Goal: Transaction & Acquisition: Purchase product/service

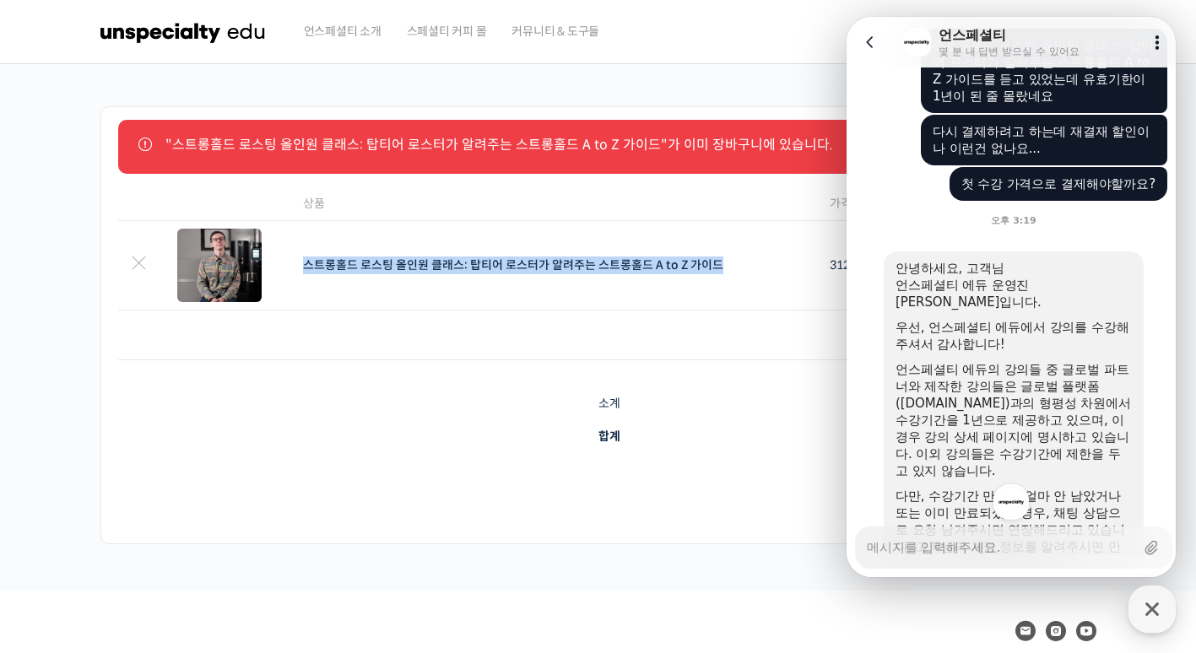
scroll to position [677, 0]
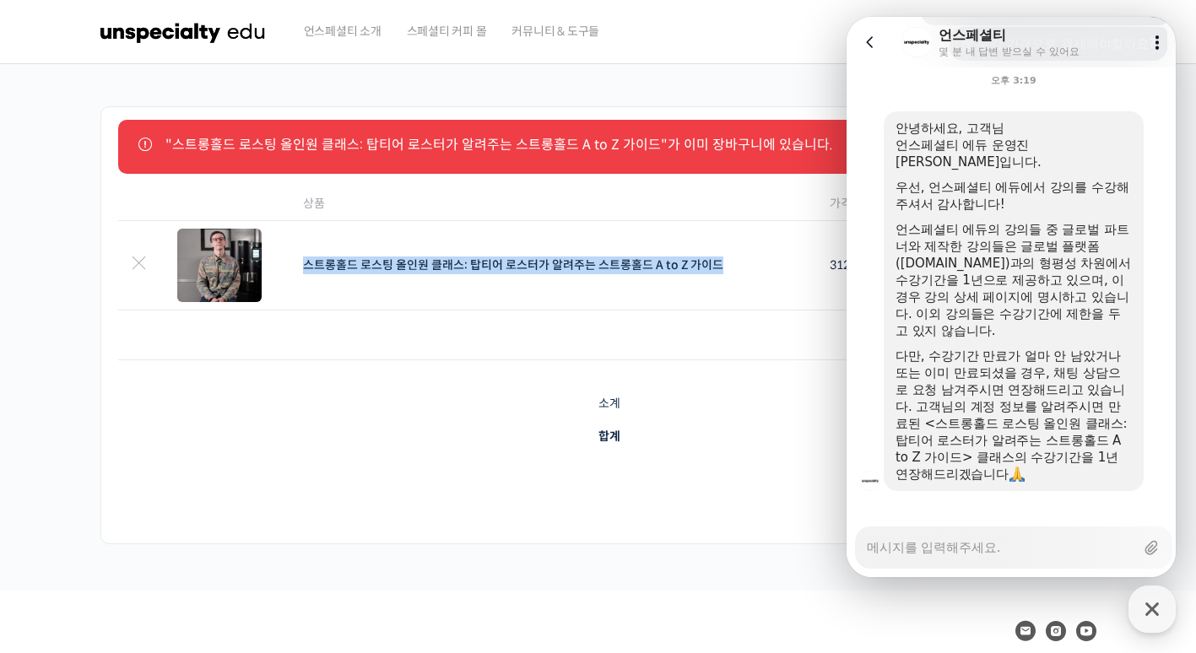
drag, startPoint x: 952, startPoint y: 266, endPoint x: 1081, endPoint y: 319, distance: 139.6
click at [1081, 319] on div "언스페셜티 에듀의 강의들 중 글로벌 파트너와 제작한 강의들은 글로벌 플랫폼(education.unspecialty.com)과의 형평성 차원에서…" at bounding box center [1013, 280] width 236 height 118
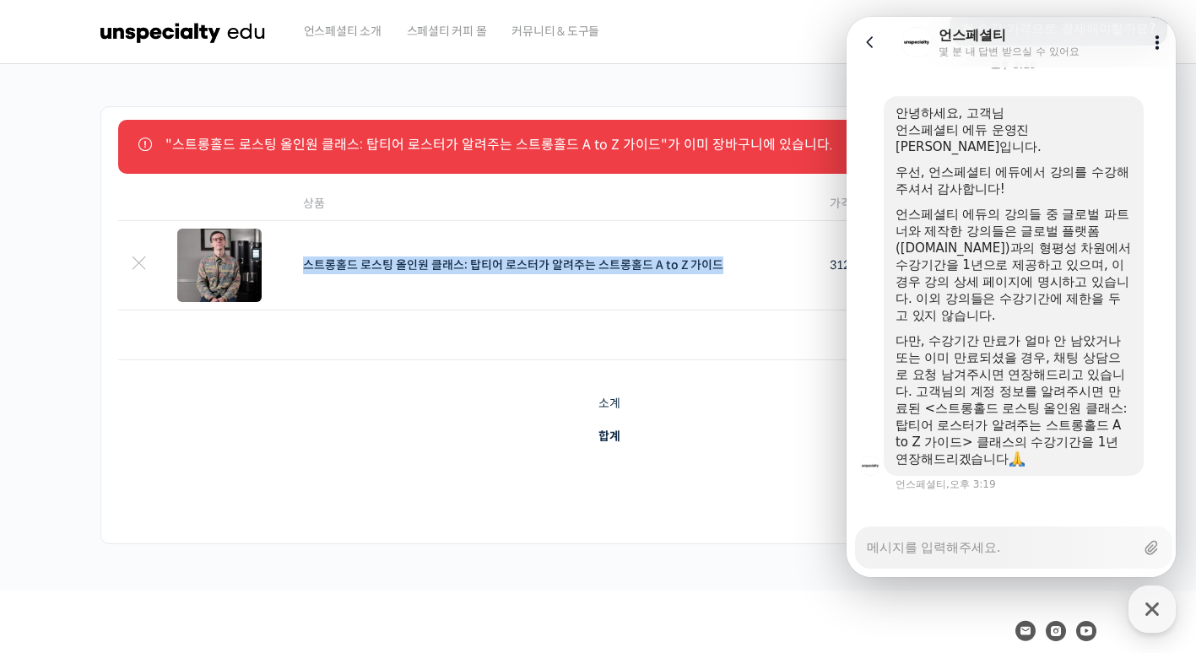
drag, startPoint x: 1081, startPoint y: 319, endPoint x: 1023, endPoint y: 365, distance: 74.5
click at [1023, 365] on div "다만, 수강기간 만료가 얼마 안 남았거나 또는 이미 만료되셨을 경우, 채팅 상담으로 요청 남겨주시면 연장해드리고 있습니다. 고객님의 계정 정보…" at bounding box center [1013, 399] width 236 height 135
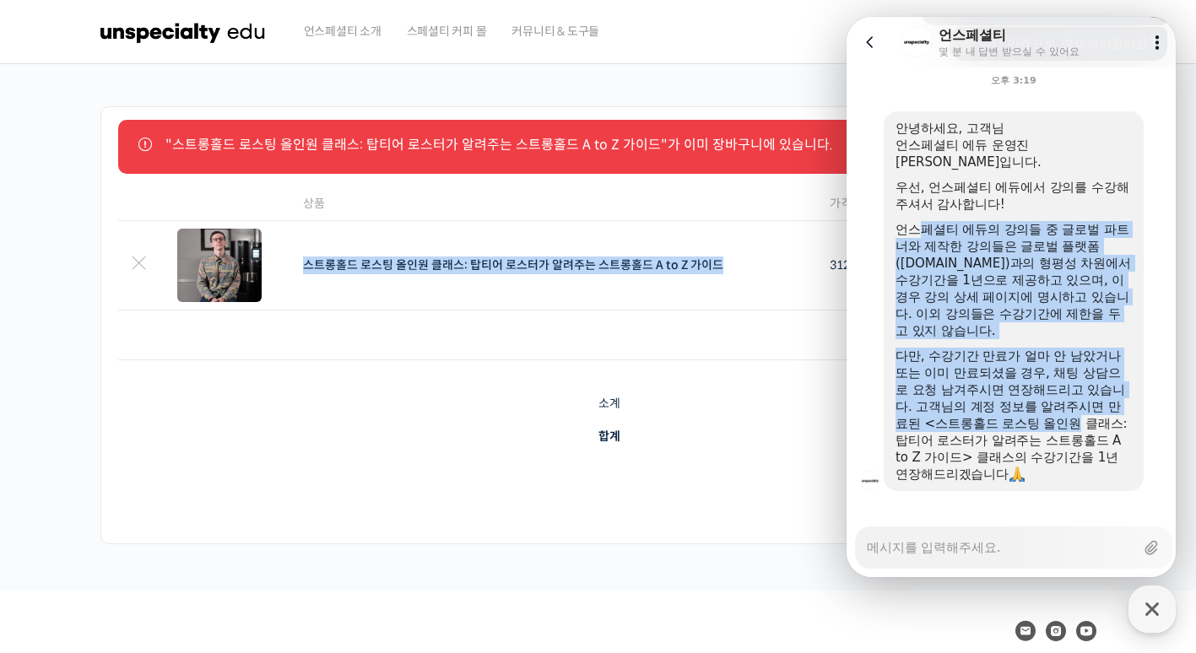
drag, startPoint x: 926, startPoint y: 214, endPoint x: 1075, endPoint y: 408, distance: 244.9
click at [1075, 408] on div "안녕하세요, 고객님 언스페셜티 에듀 운영진 양욱진입니다. 우선, 언스페셜티 에듀에서 강의를 수강해주셔서 감사합니다! 언스페셜티 에듀의 강의들 …" at bounding box center [1013, 301] width 236 height 363
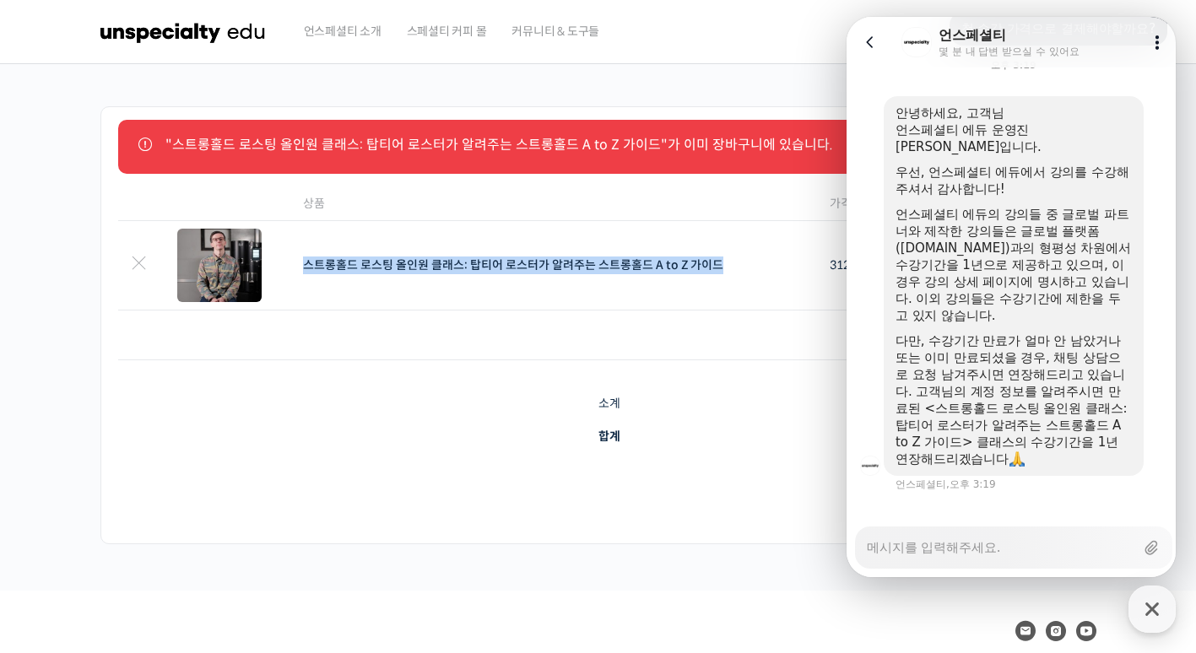
drag, startPoint x: 1075, startPoint y: 408, endPoint x: 1028, endPoint y: 408, distance: 47.3
click at [1028, 408] on div "다만, 수강기간 만료가 얼마 안 남았거나 또는 이미 만료되셨을 경우, 채팅 상담으로 요청 남겨주시면 연장해드리고 있습니다. 고객님의 계정 정보…" at bounding box center [1013, 399] width 236 height 135
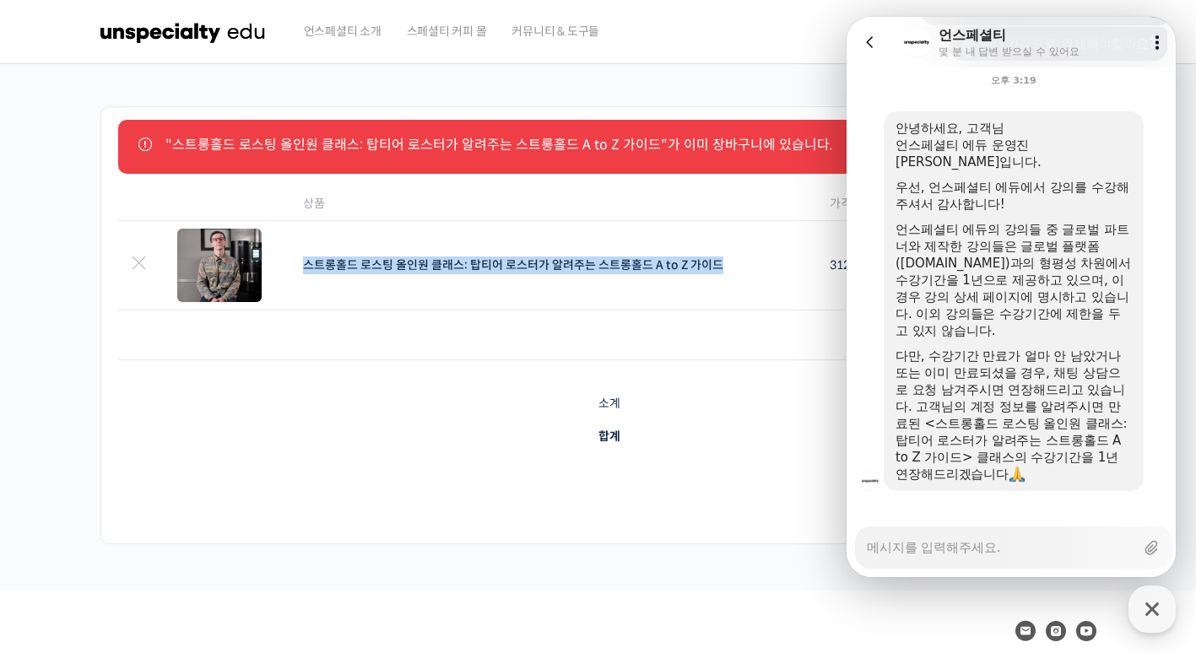
type textarea "x"
drag, startPoint x: 962, startPoint y: 550, endPoint x: 928, endPoint y: 563, distance: 36.0
click at [957, 548] on textarea "Messenger Input Textarea" at bounding box center [1001, 541] width 268 height 29
type textarea "ㅇ"
type textarea "x"
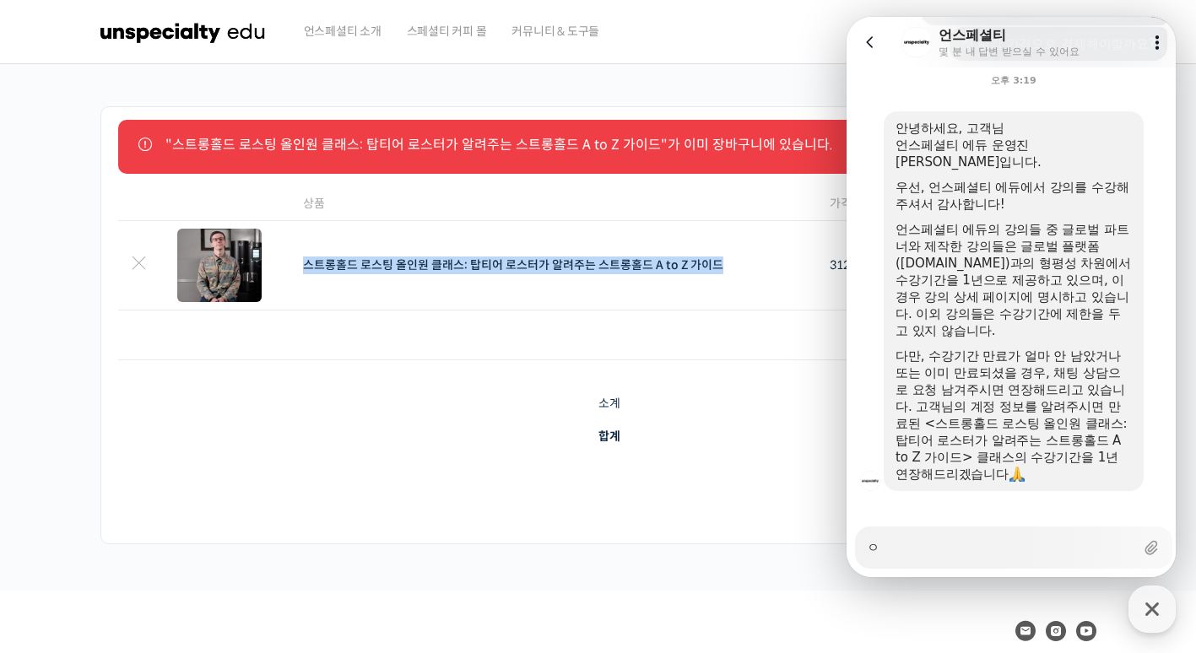
type textarea "아"
type textarea "x"
type textarea "앗"
type textarea "x"
type textarea "앗"
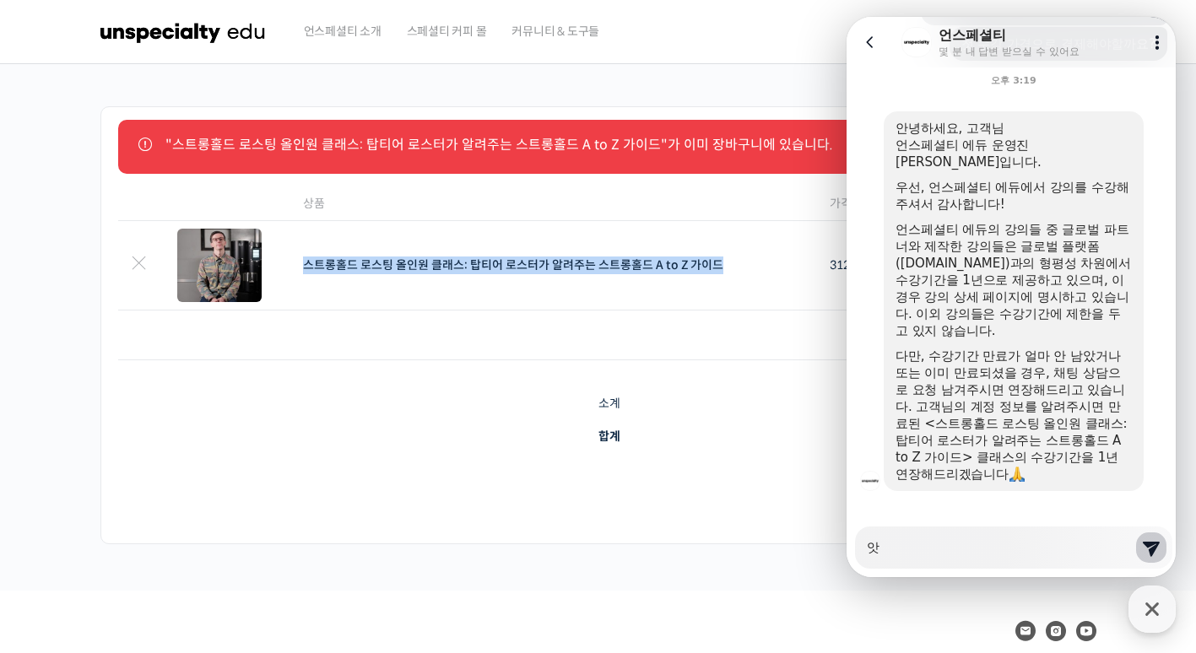
type textarea "x"
type textarea "앗 ㄱ"
type textarea "x"
type textarea "앗 가"
type textarea "x"
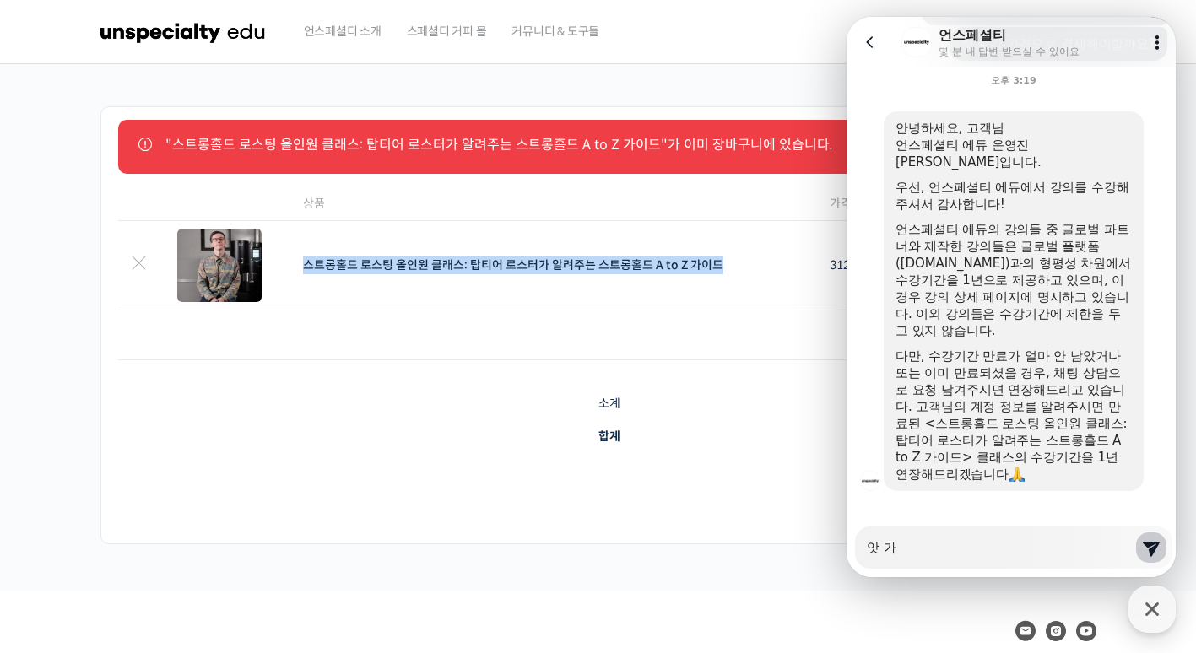
type textarea "앗 감"
type textarea "x"
type textarea "앗 감ㅅ"
type textarea "x"
type textarea "앗 감사"
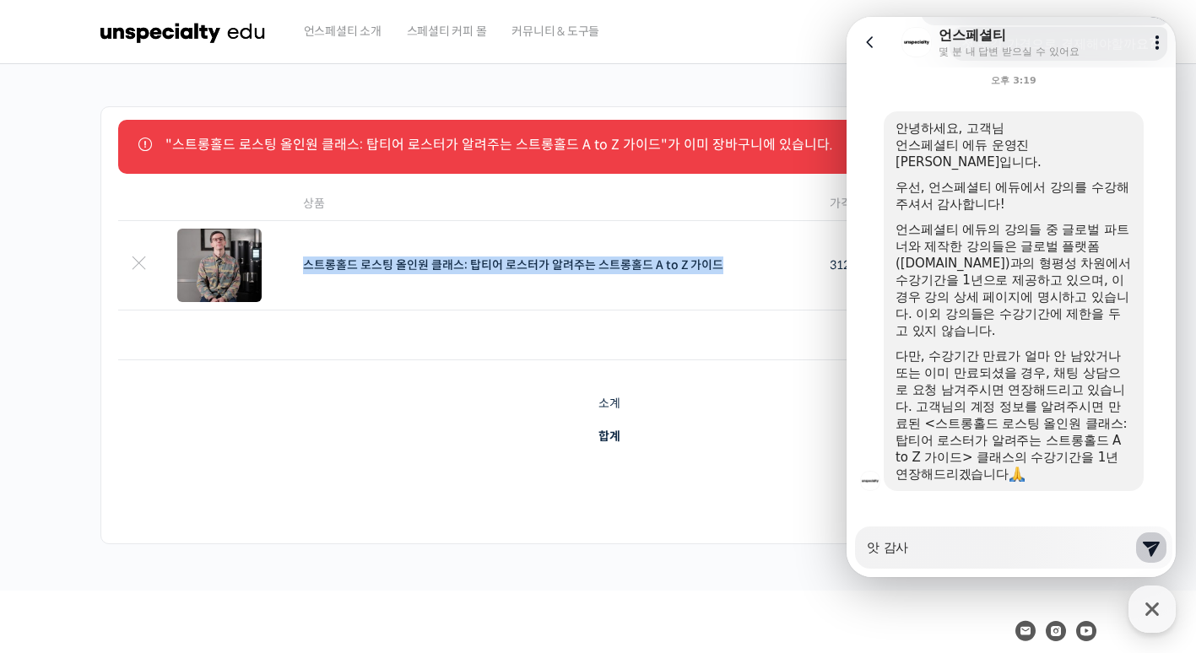
type textarea "x"
type textarea "앗 감샇"
type textarea "x"
type textarea "앗 감사하"
type textarea "x"
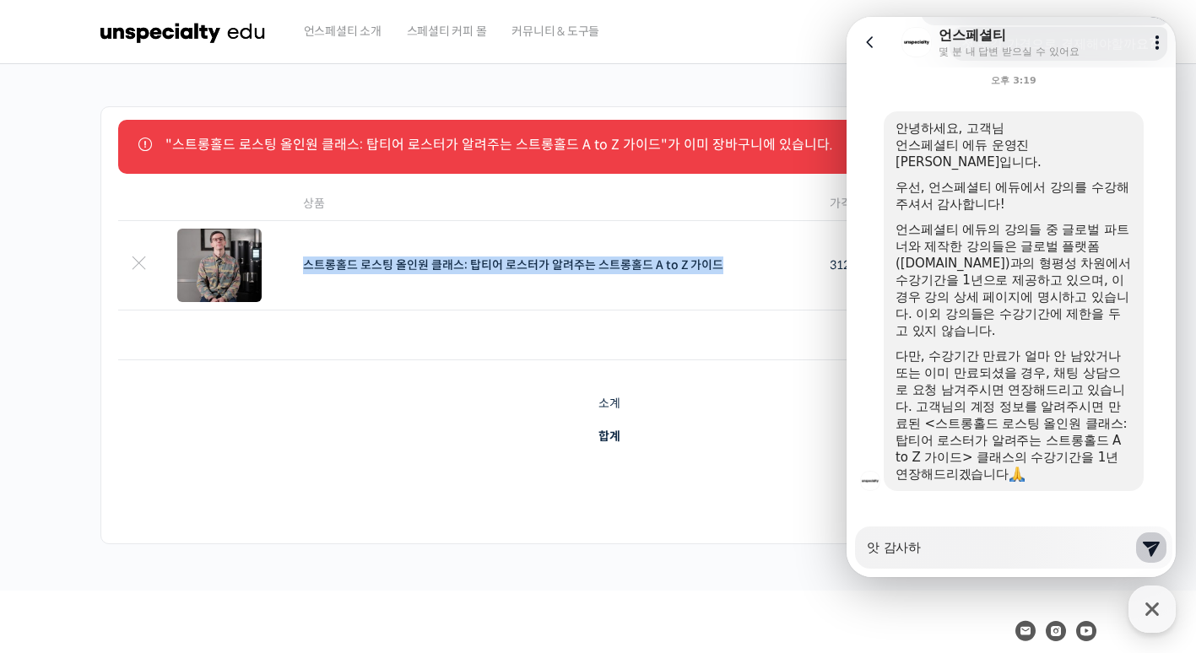
type textarea "앗 감사합"
type textarea "x"
type textarea "앗 감사합ㄴ"
type textarea "x"
type textarea "앗 감사합니"
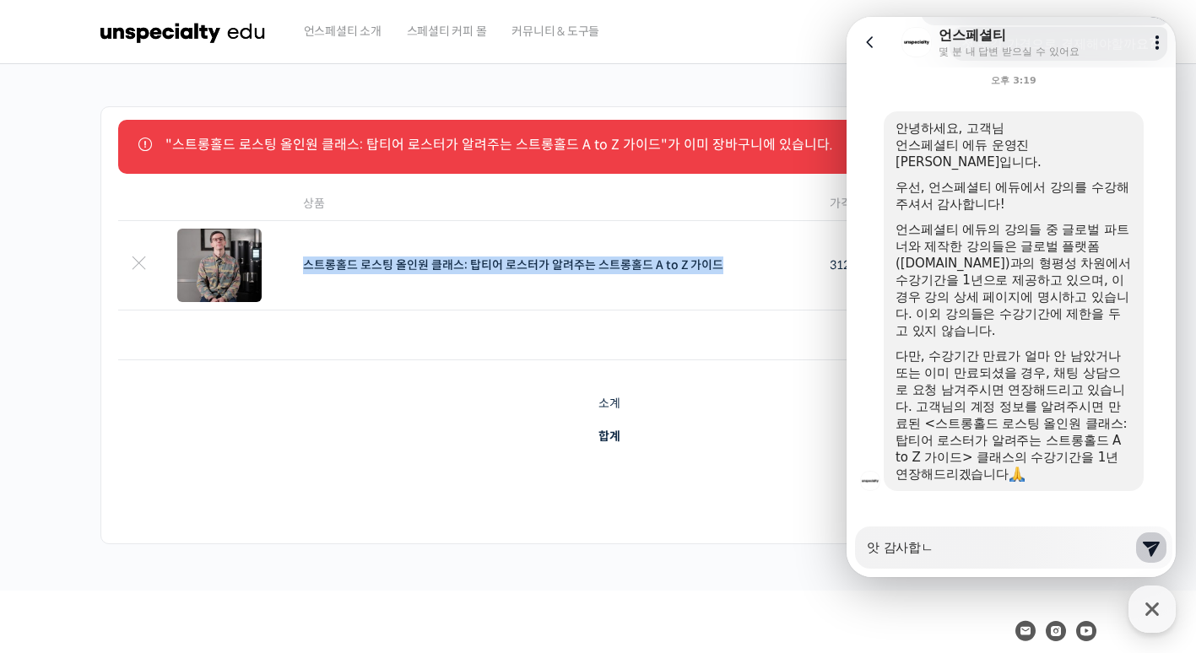
type textarea "x"
type textarea "앗 감사합닏"
type textarea "x"
type textarea "앗 감사합니다"
type textarea "x"
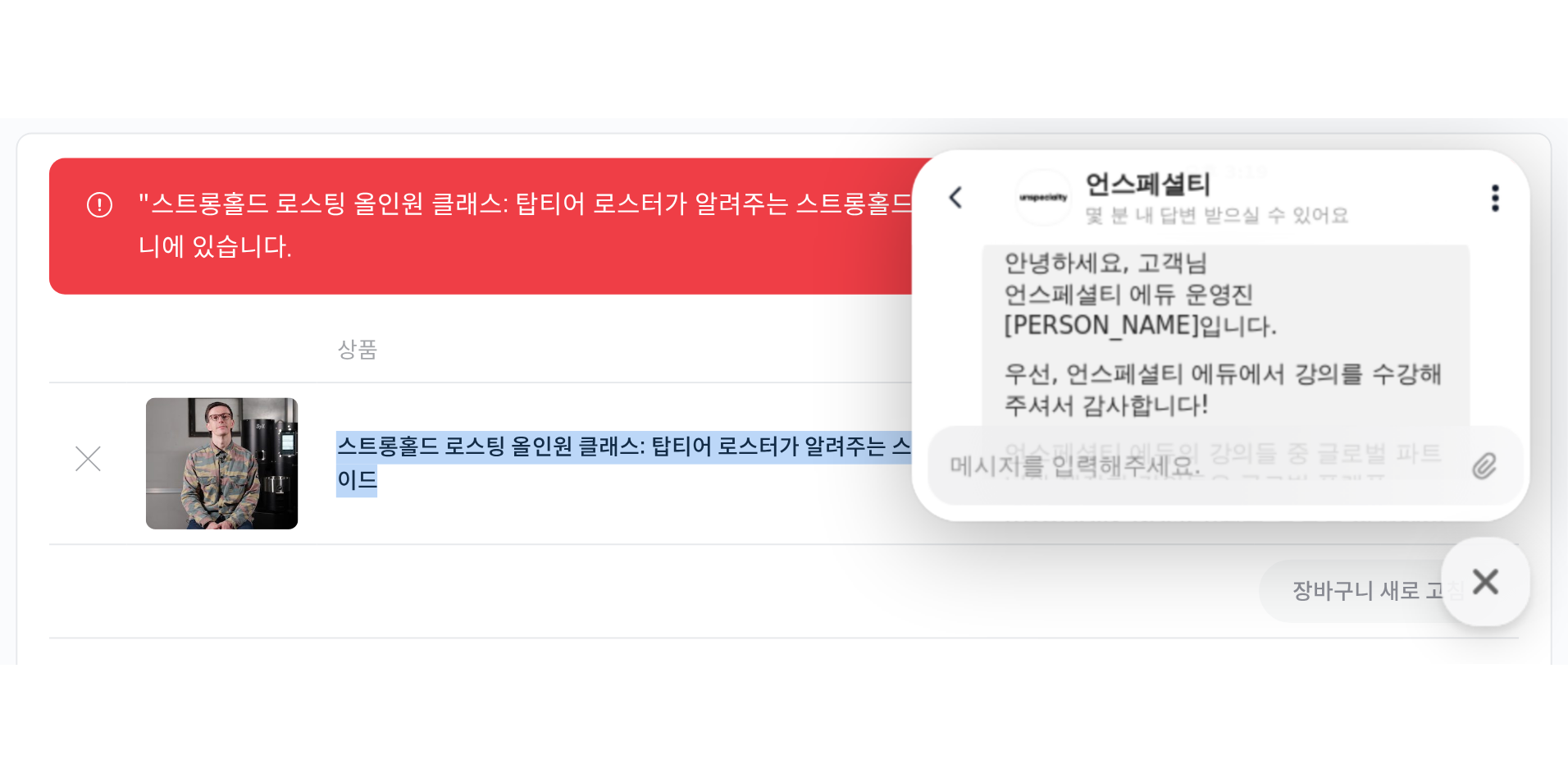
scroll to position [0, 0]
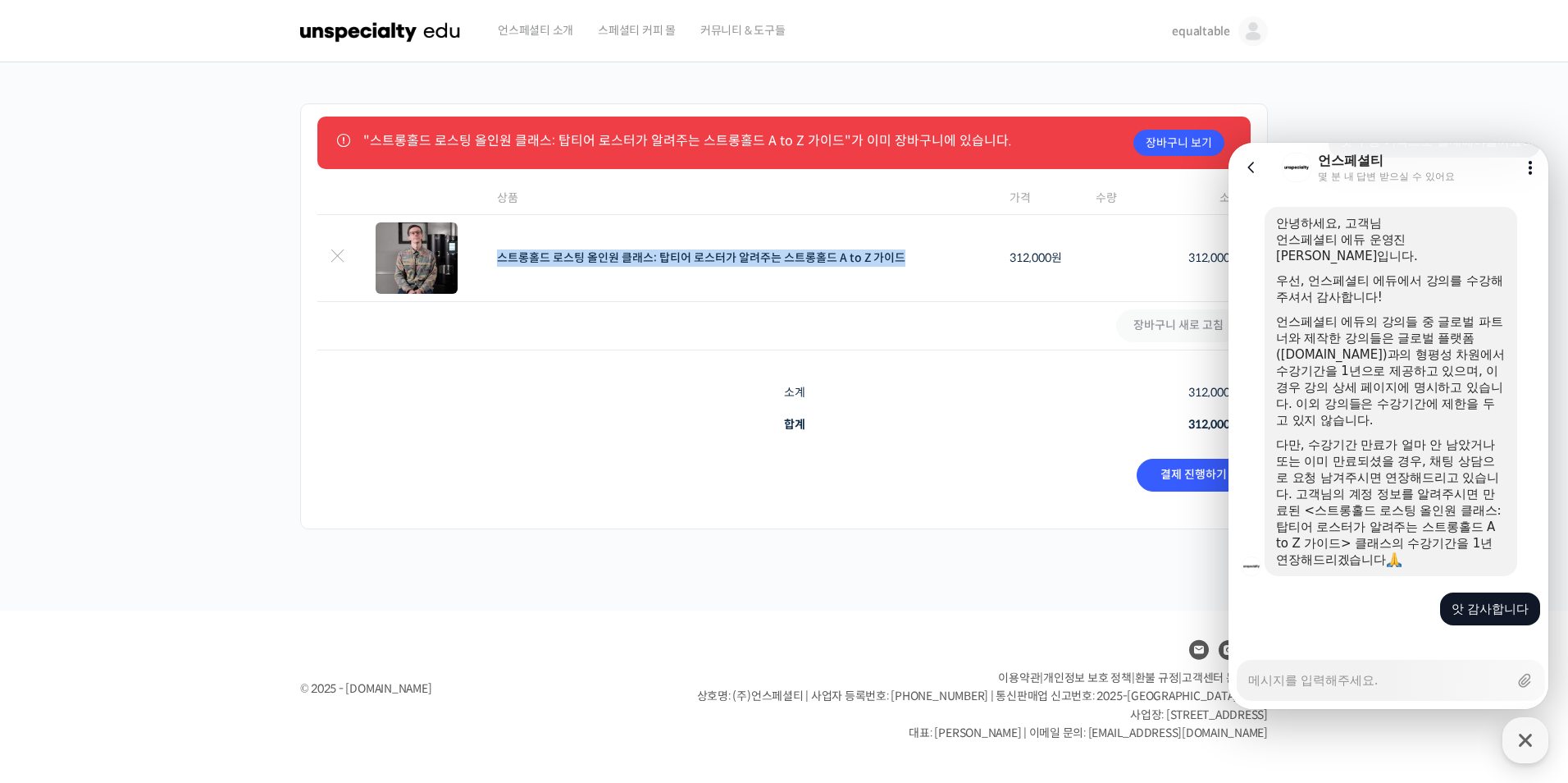
type textarea "x"
click at [1162, 30] on span "equaltable" at bounding box center [1202, 30] width 58 height 15
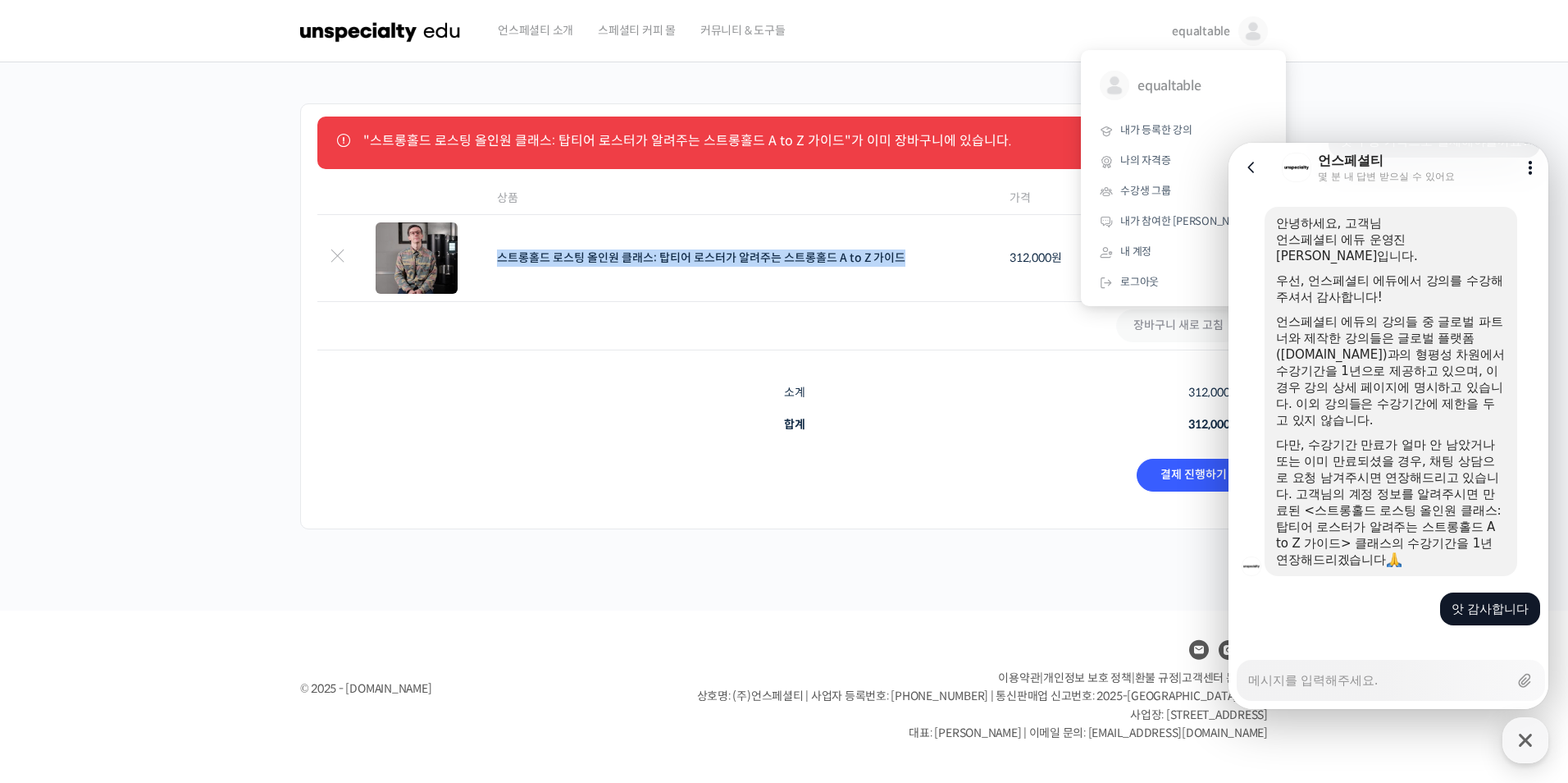
click at [1162, 34] on img at bounding box center [1253, 31] width 29 height 29
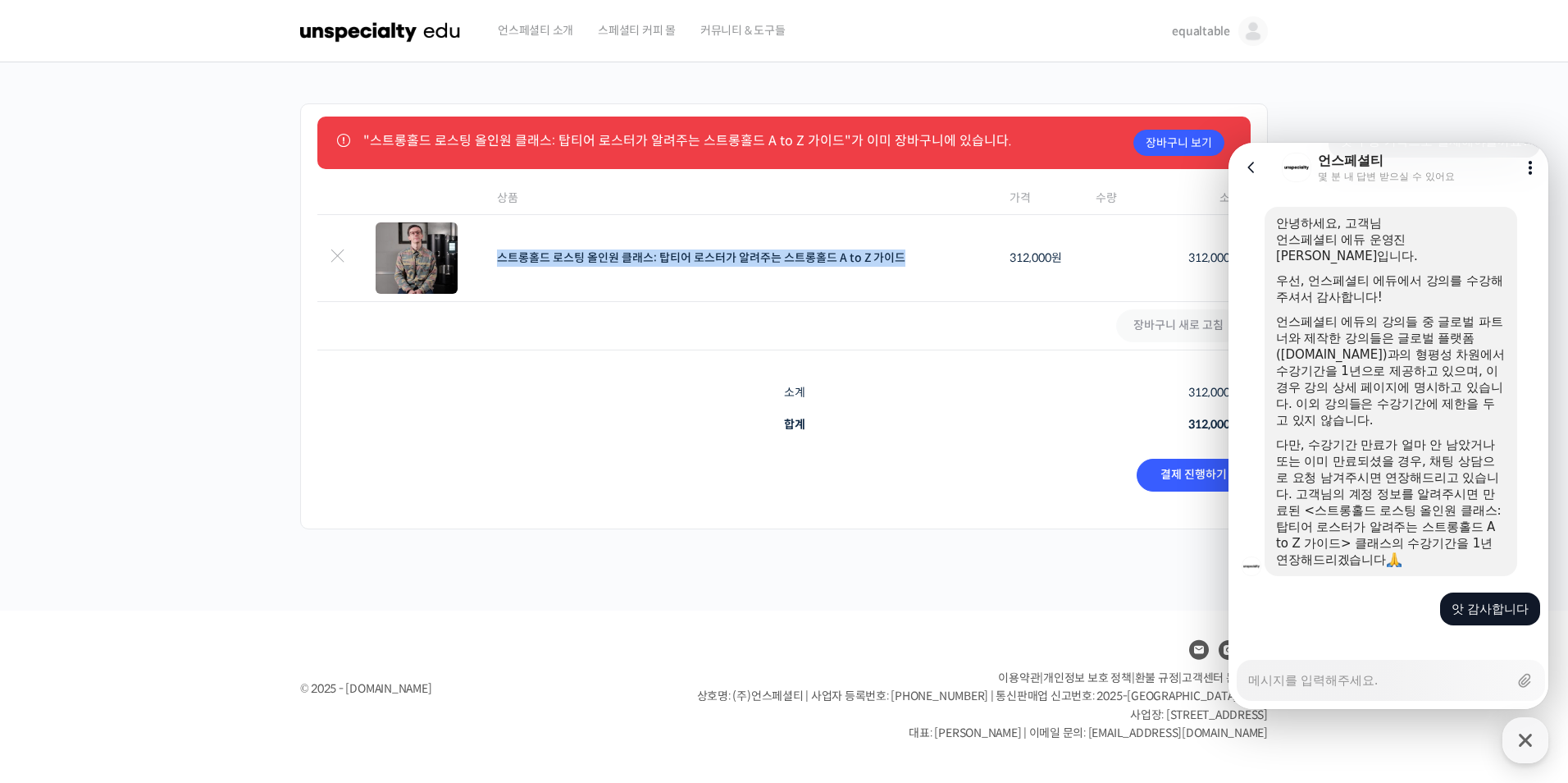
click at [1162, 29] on span "equaltable" at bounding box center [1202, 30] width 58 height 15
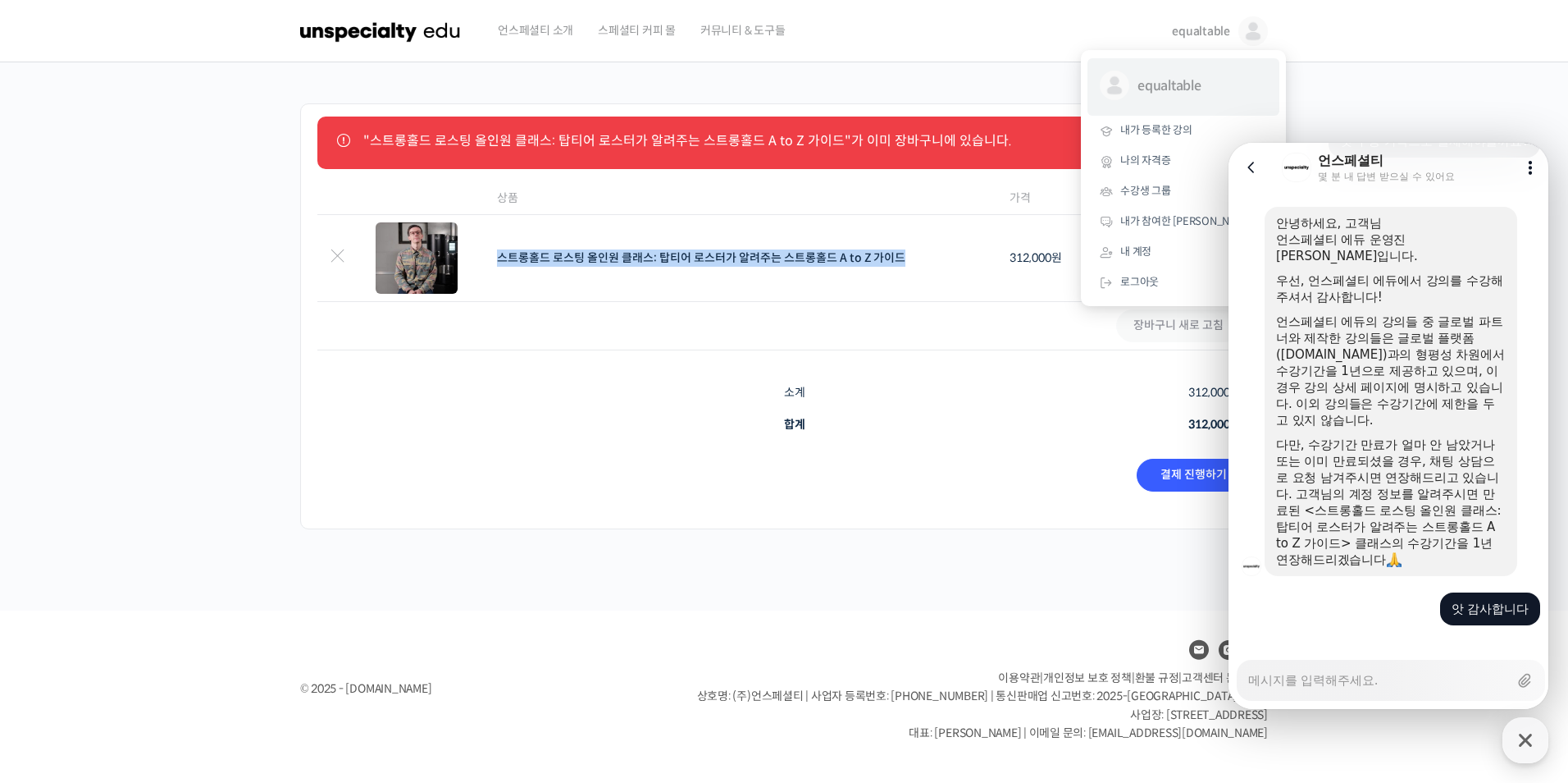
click at [1162, 87] on span "equaltable" at bounding box center [1198, 87] width 122 height 31
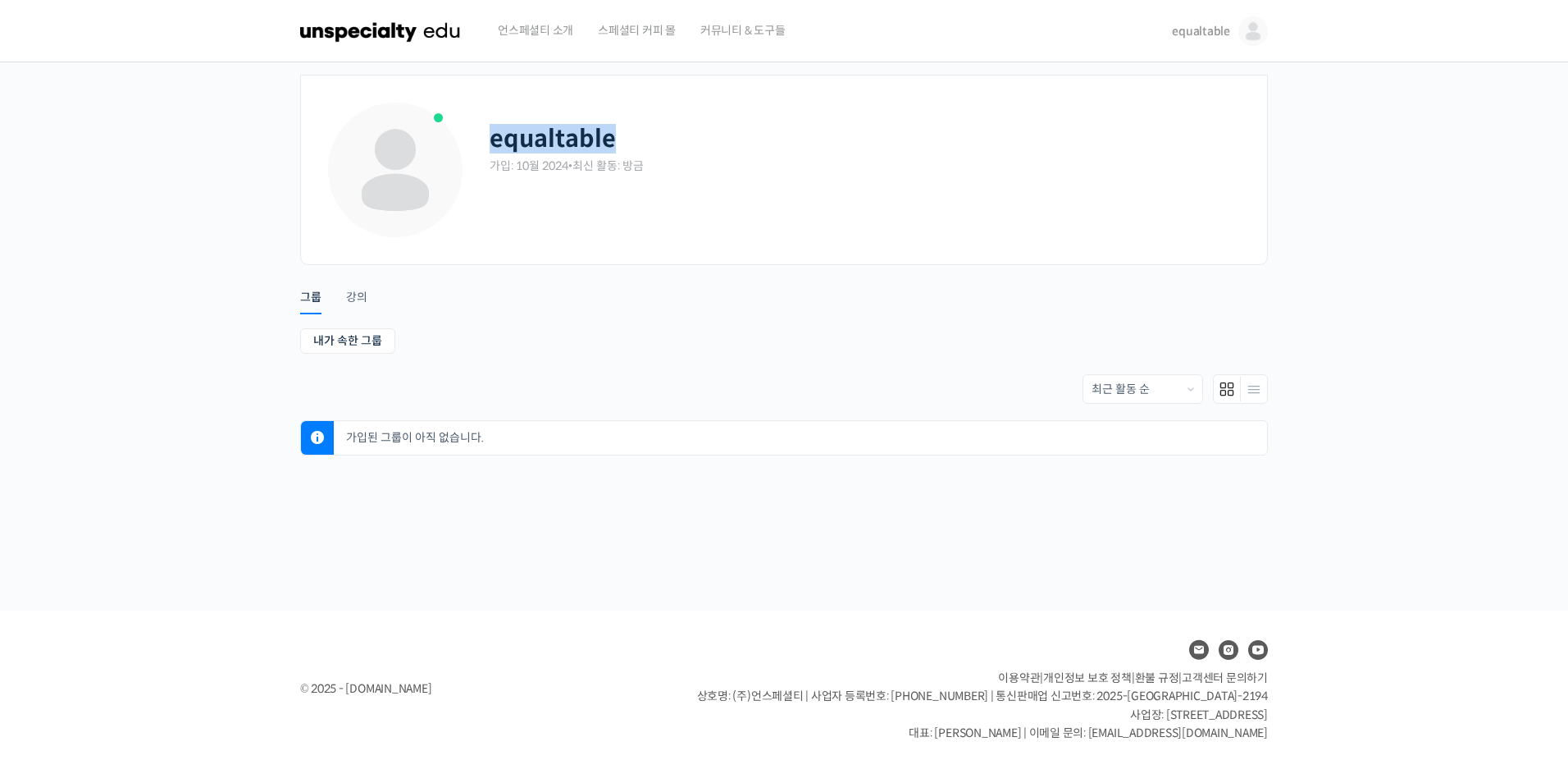
drag, startPoint x: 493, startPoint y: 138, endPoint x: 811, endPoint y: 140, distance: 318.0
click at [811, 140] on div "equaltable" at bounding box center [866, 139] width 753 height 29
copy h2 "equaltable"
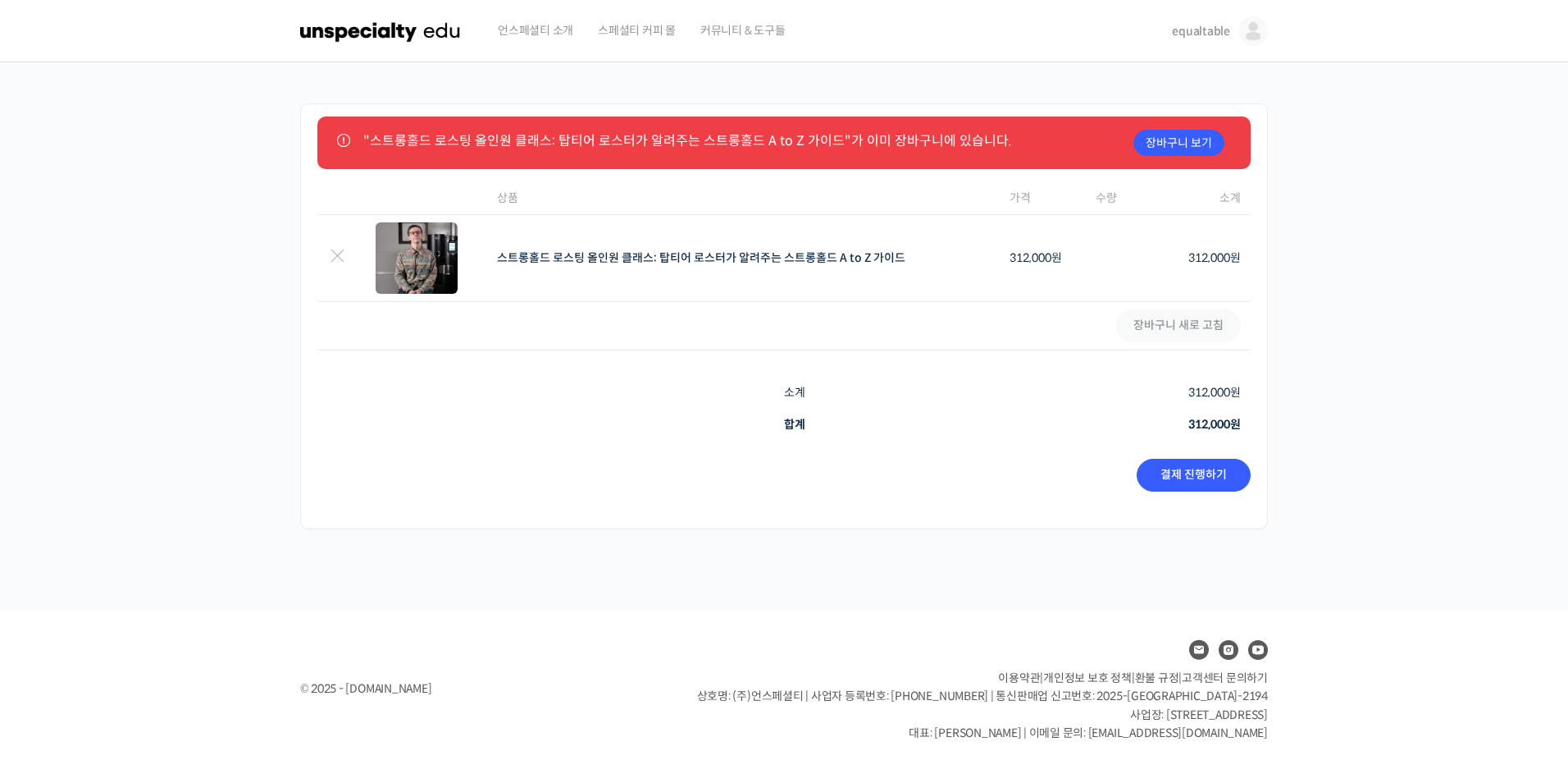
click at [1252, 680] on span "고객센터 문의하기" at bounding box center [1225, 677] width 87 height 15
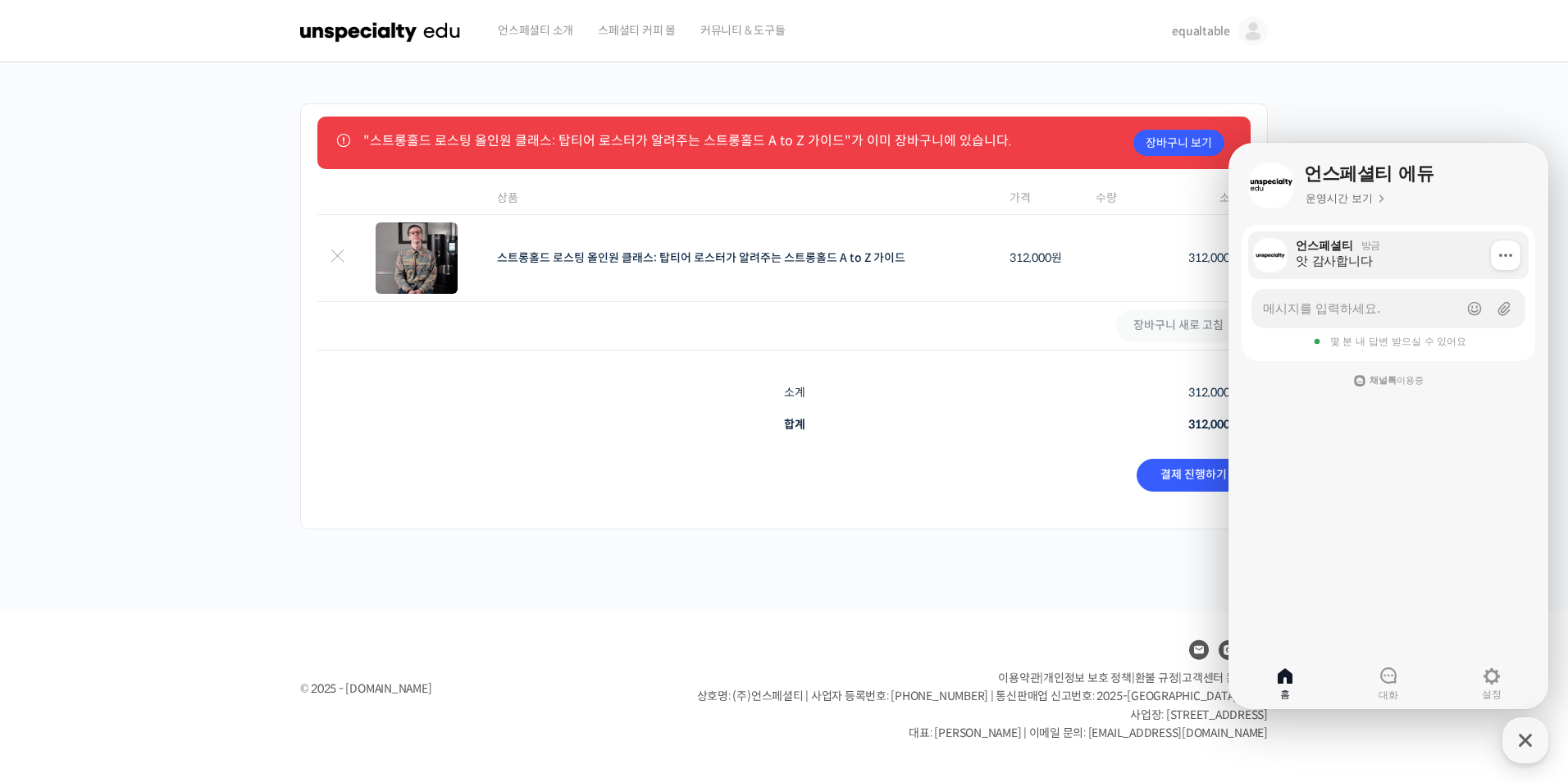
click at [1384, 252] on div "언스페셜티 방금" at bounding box center [1407, 245] width 222 height 15
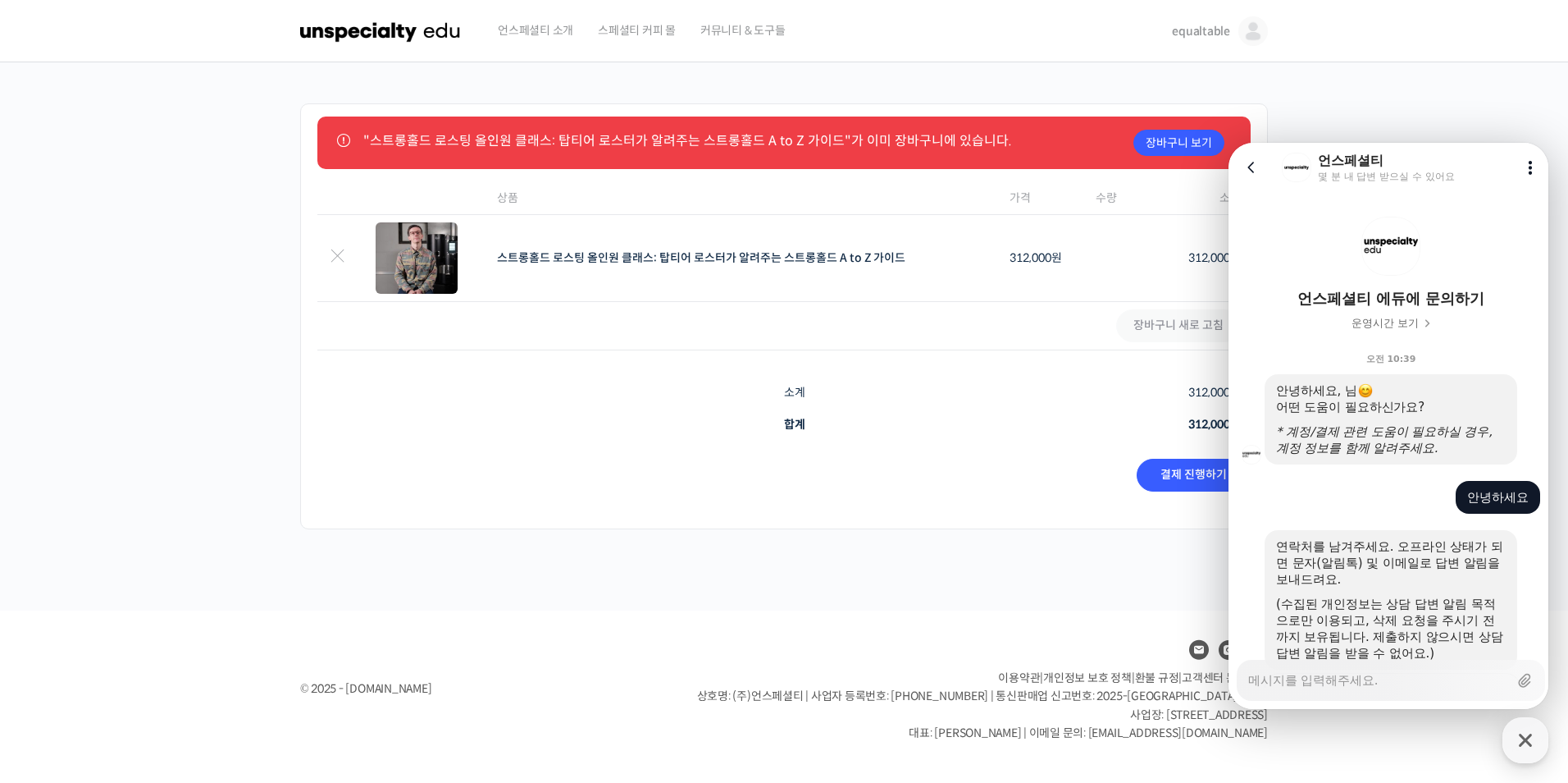
scroll to position [974, 0]
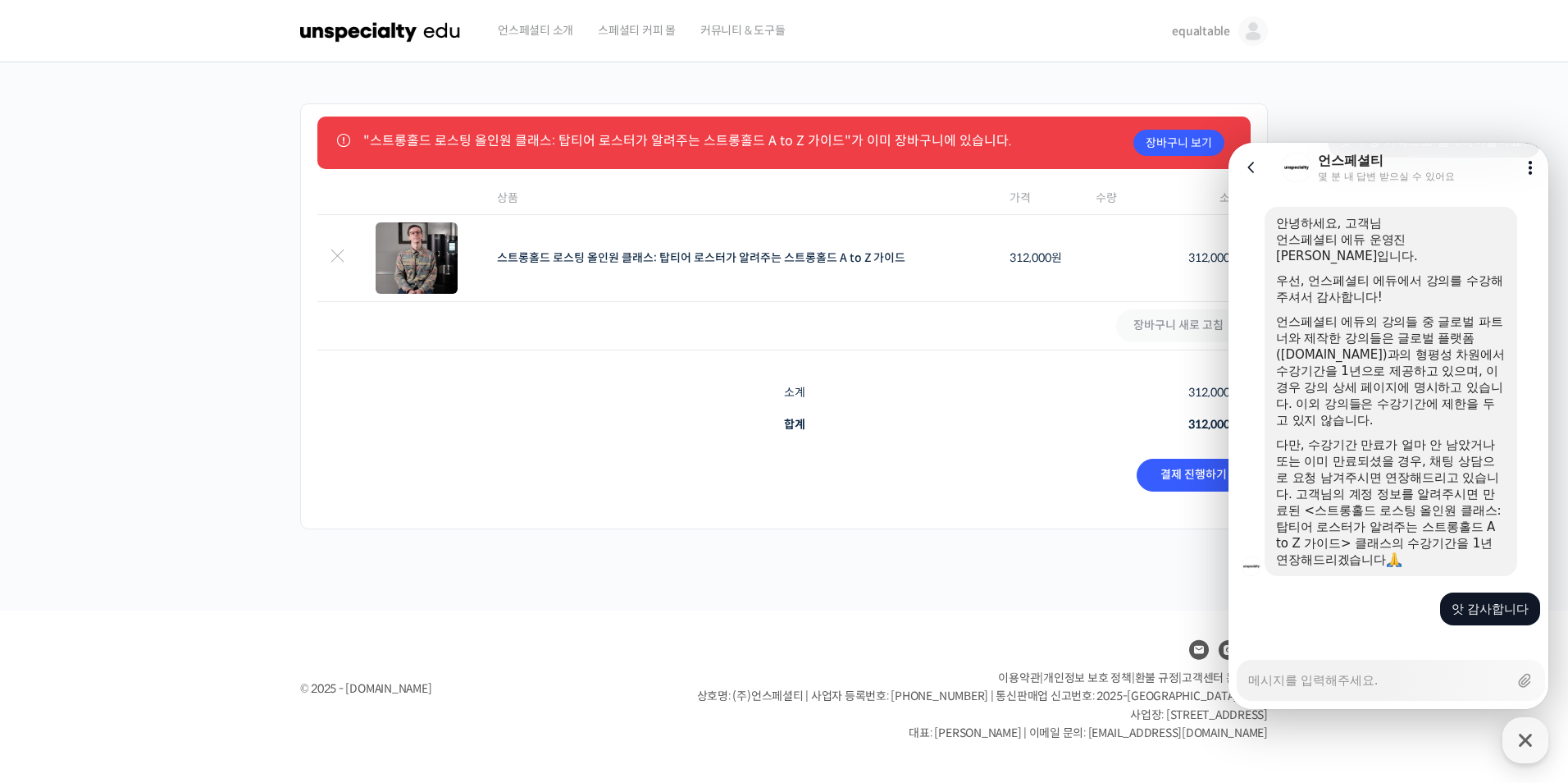
click at [1374, 685] on textarea "Messenger Input Textarea" at bounding box center [1378, 674] width 261 height 28
type textarea "x"
type textarea "equaltable"
type textarea "x"
type textarea "equaltable"
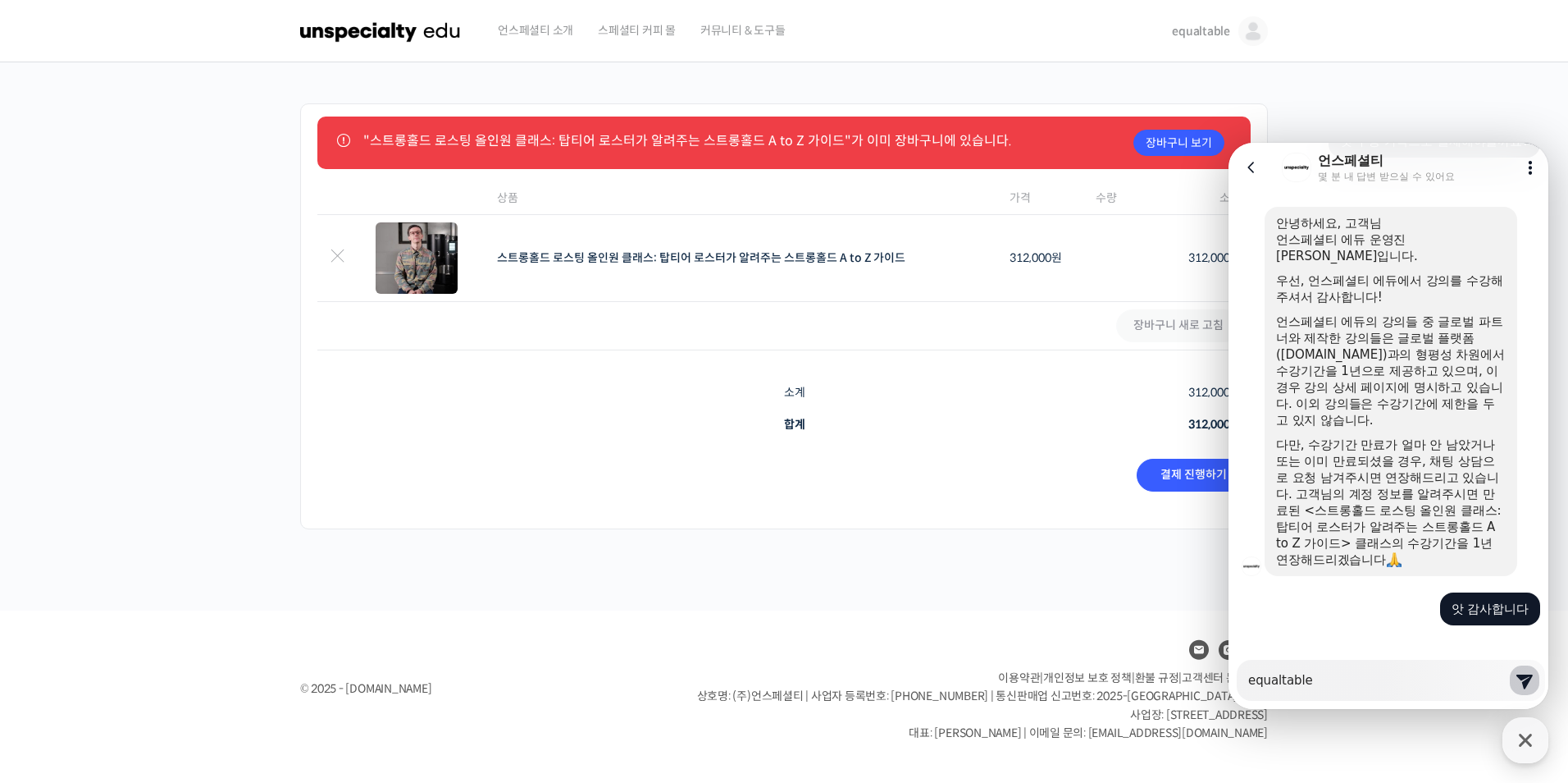
type textarea "x"
type textarea "equaltable ㅇ"
type textarea "x"
type textarea "equaltable 이"
type textarea "x"
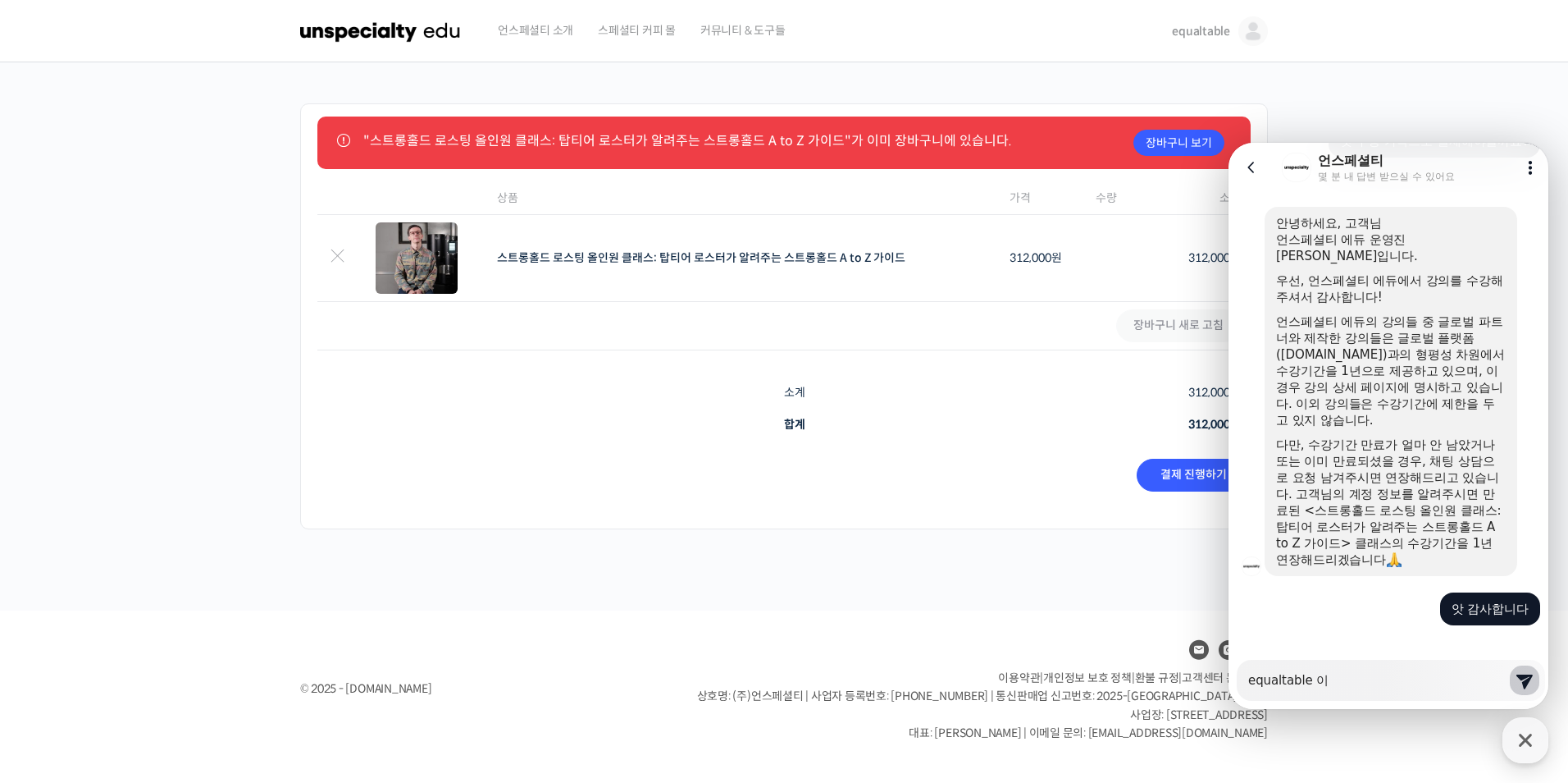
type textarea "equaltable 입"
type textarea "x"
type textarea "equaltable 입ㄴ"
type textarea "x"
type textarea "equaltable 입니"
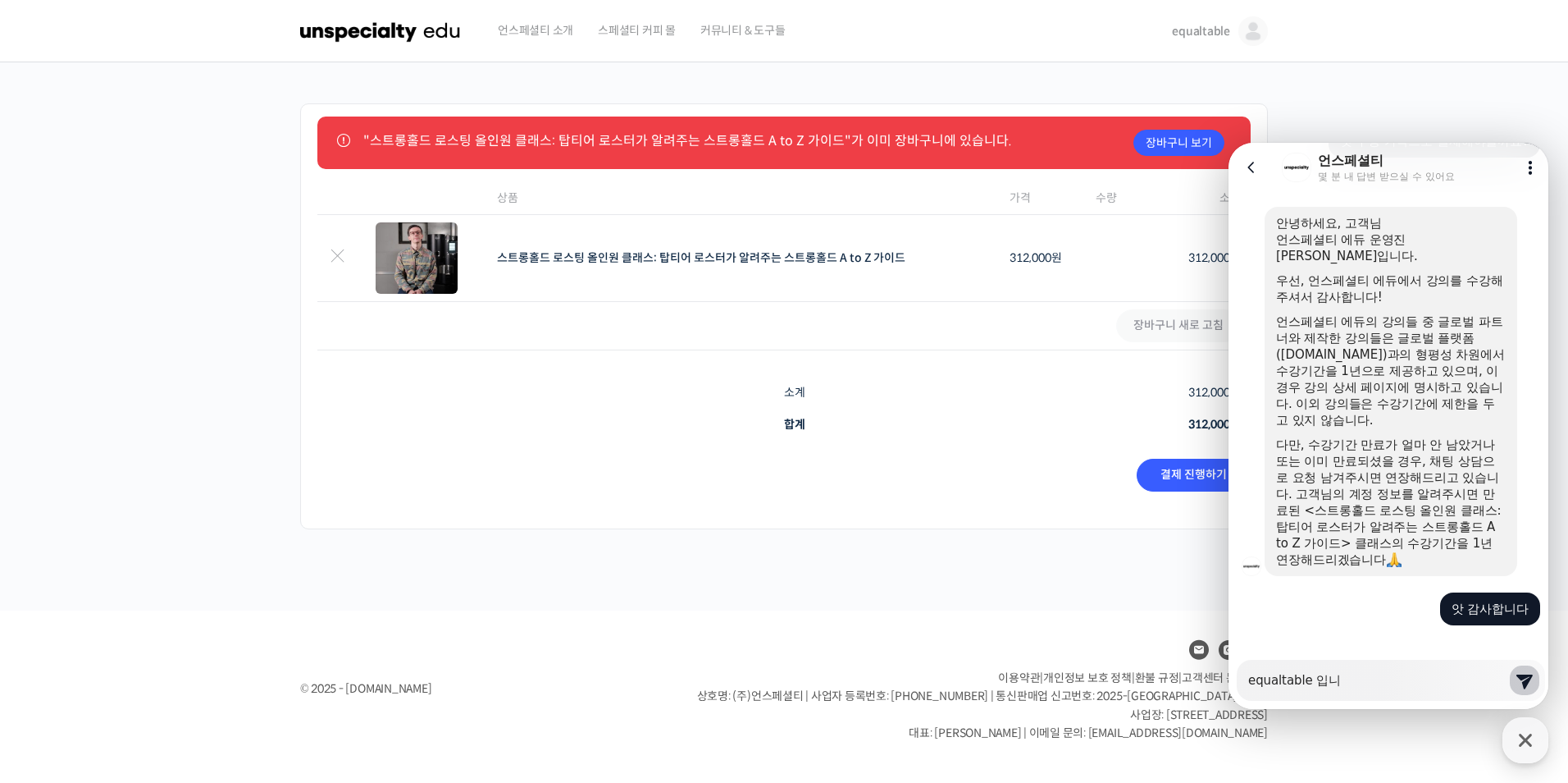
type textarea "x"
type textarea "equaltable 입닏"
type textarea "x"
type textarea "equaltable 입니다"
type textarea "x"
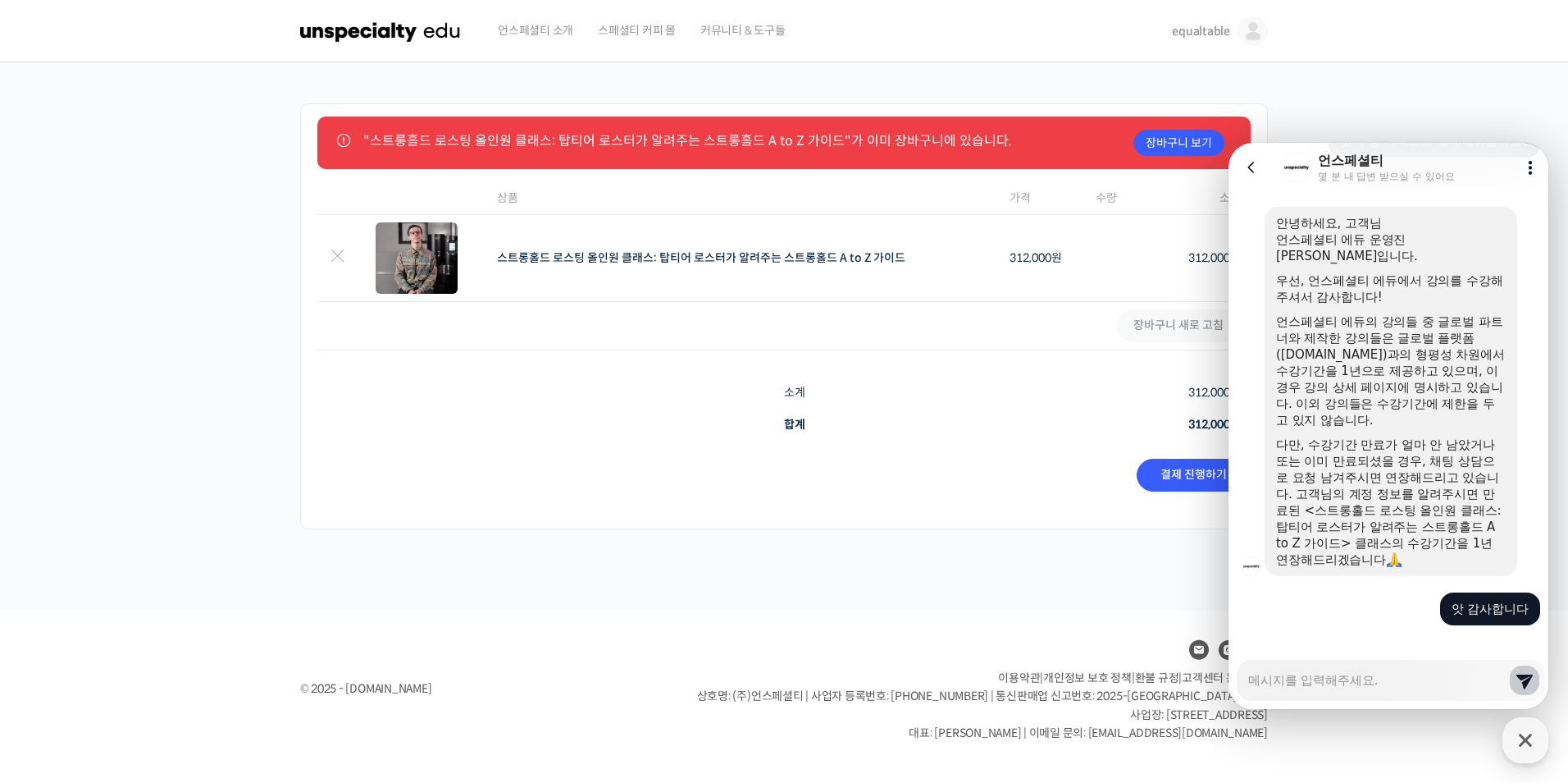
scroll to position [1022, 0]
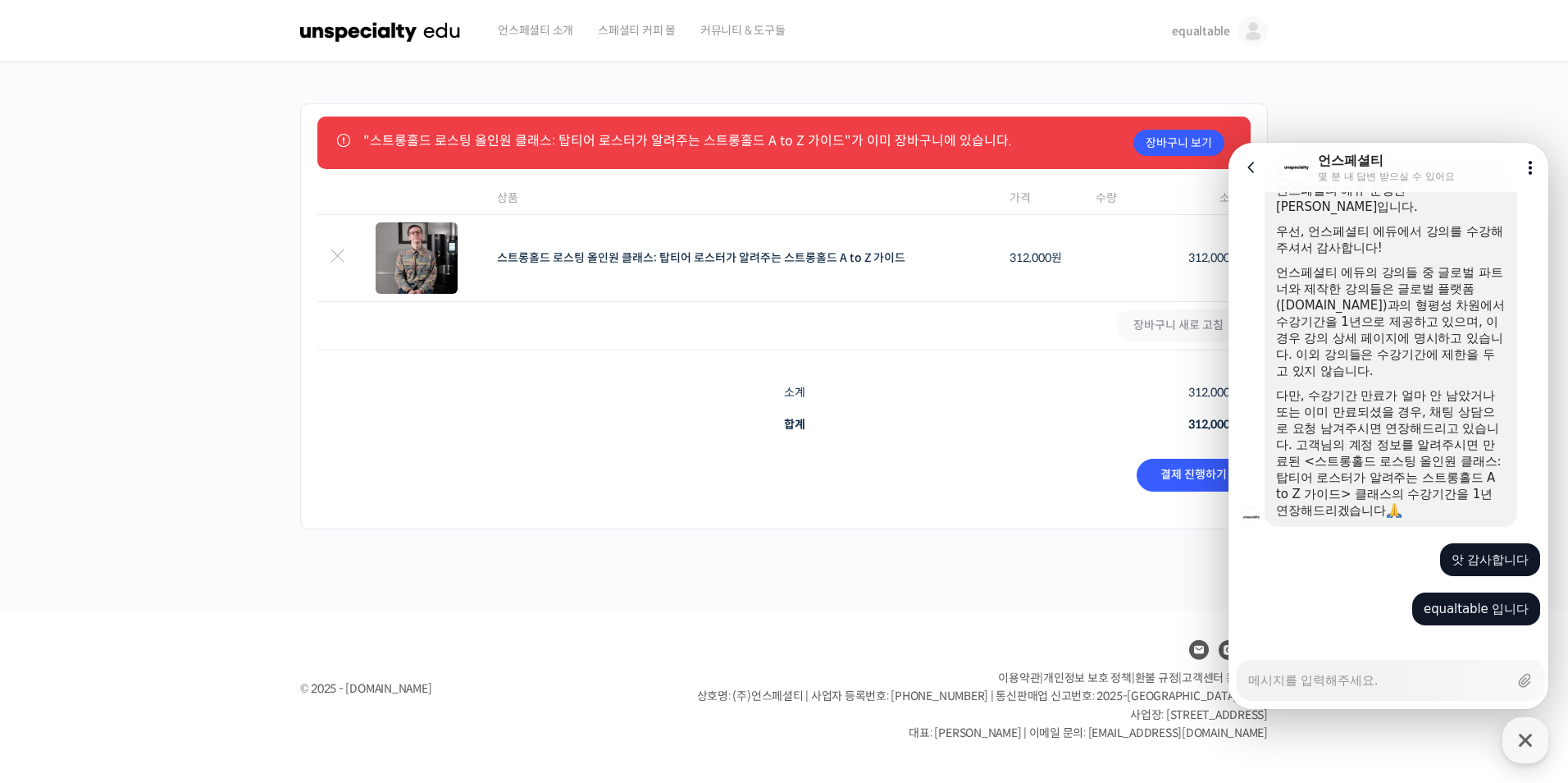
type textarea "x"
click at [402, 37] on img at bounding box center [380, 31] width 160 height 50
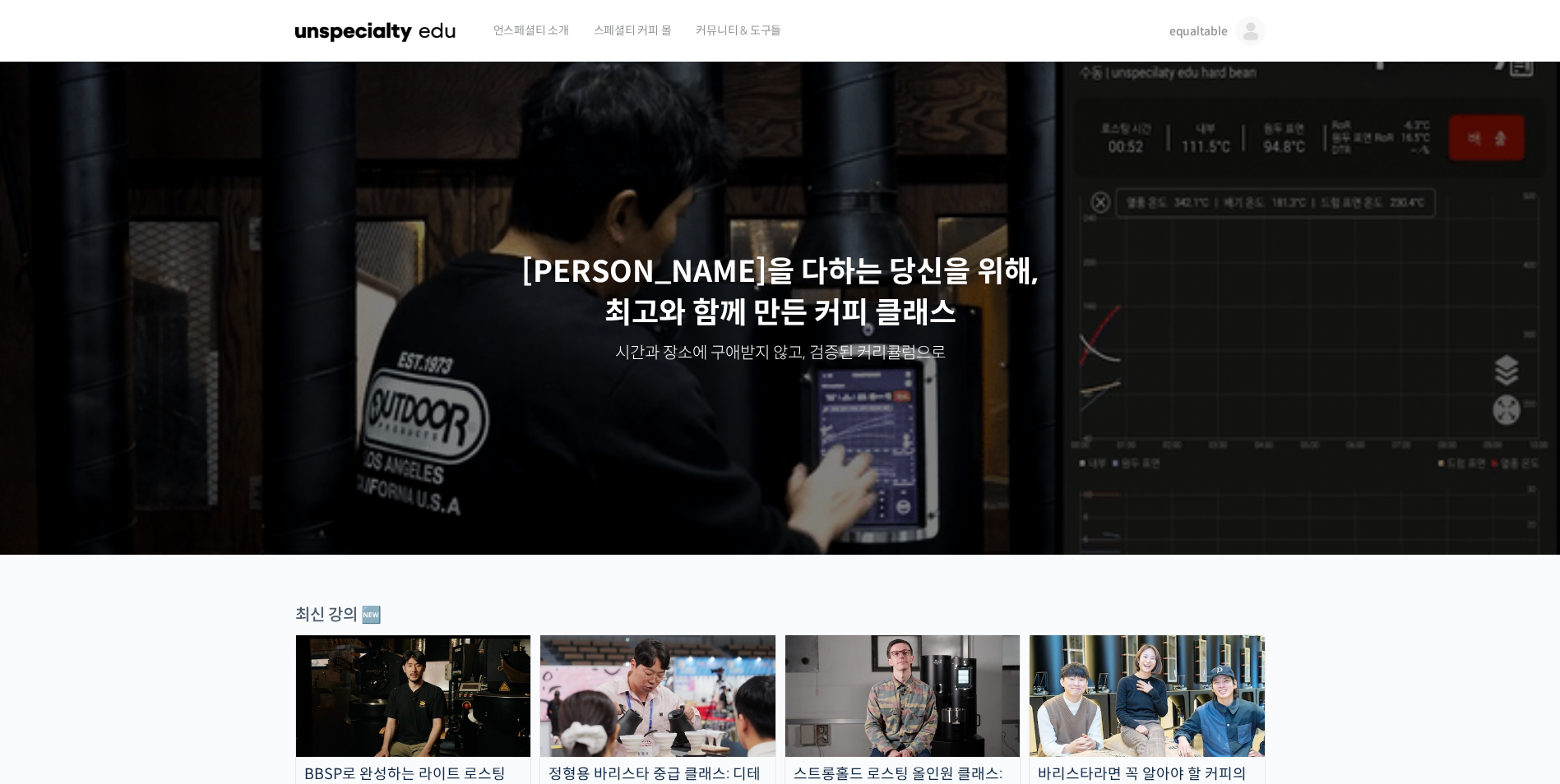
click at [1224, 40] on link "equaltable" at bounding box center [1217, 31] width 96 height 62
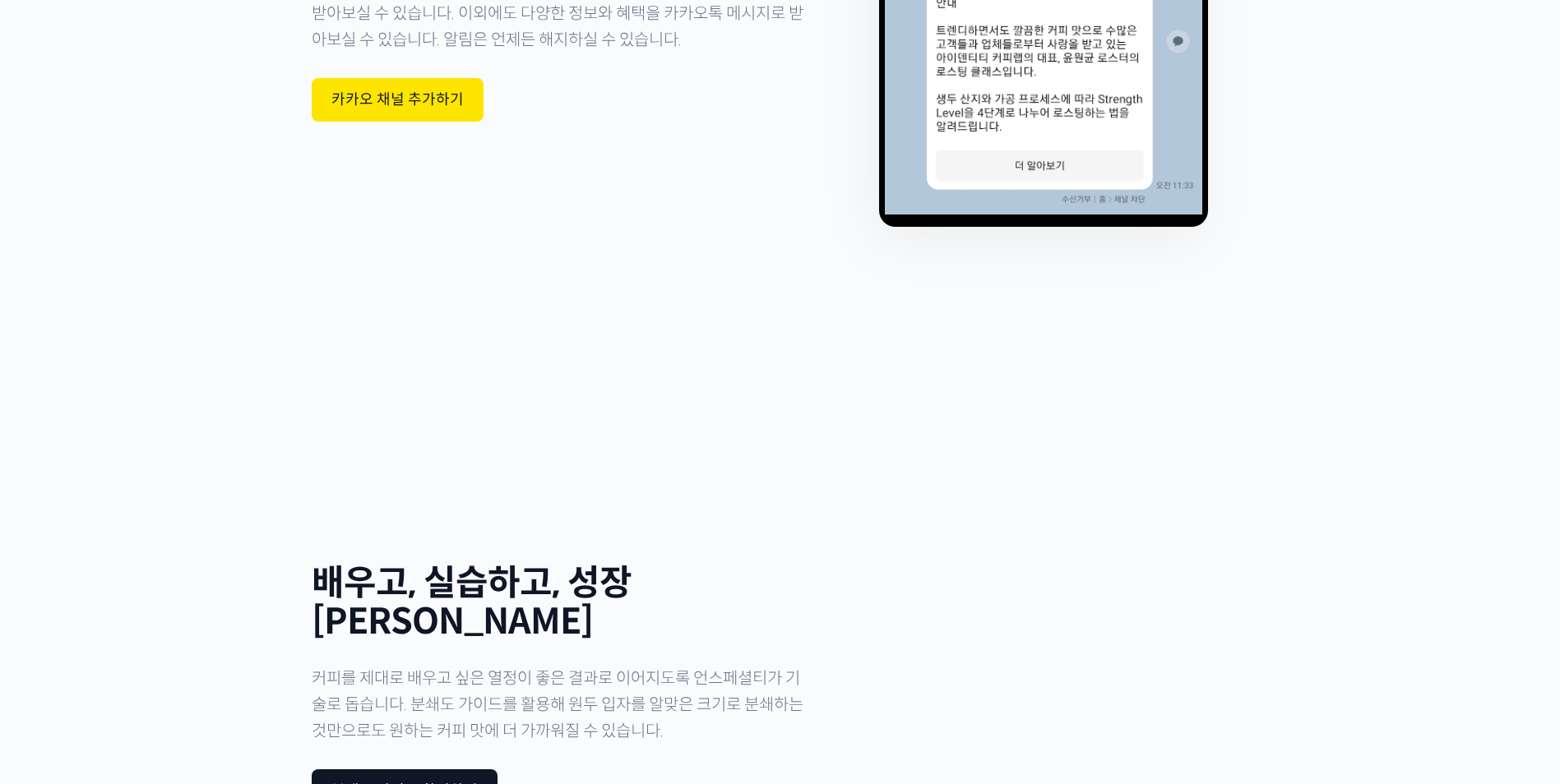
scroll to position [5338, 0]
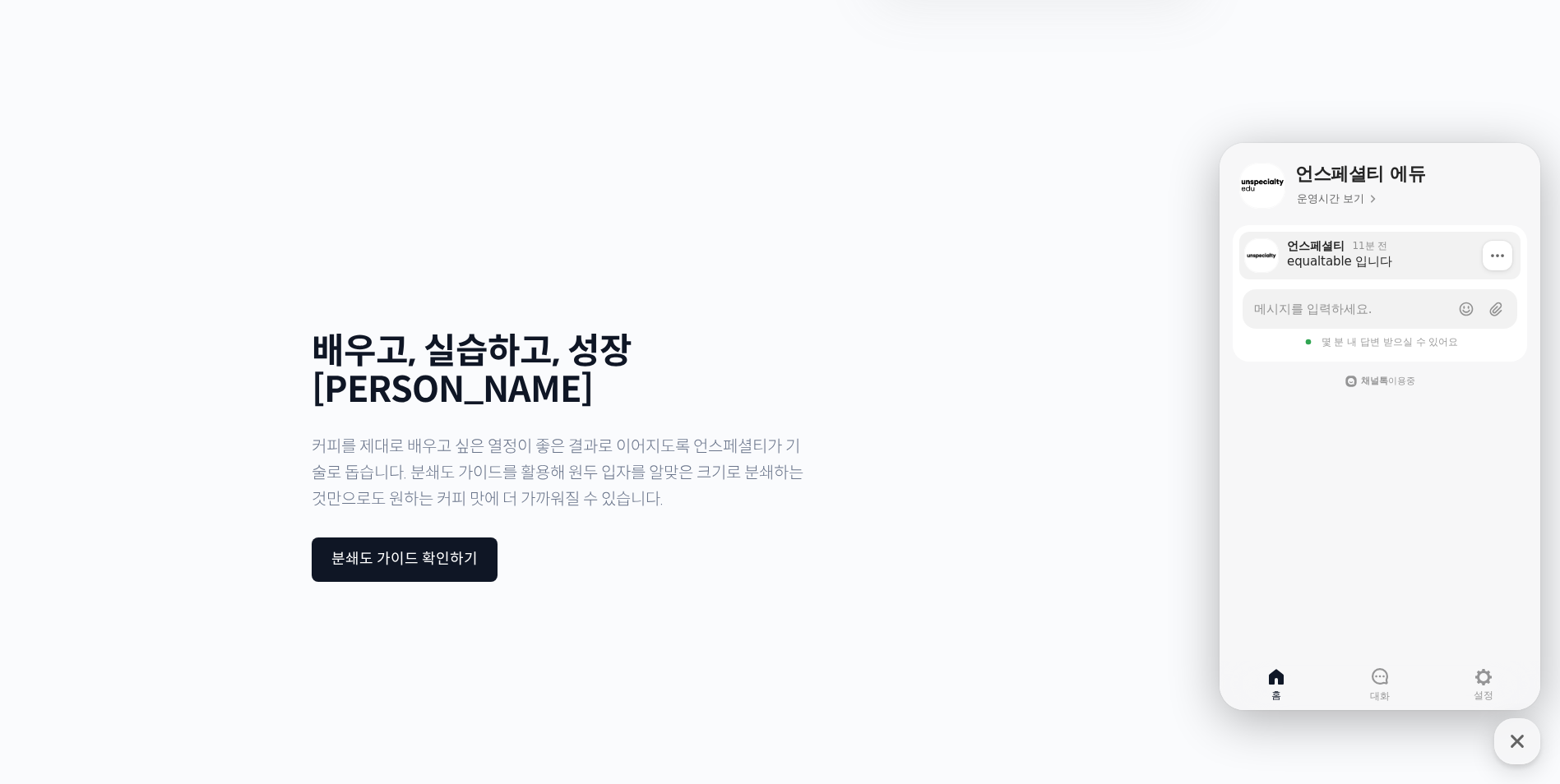
click at [1399, 250] on div "언스페셜티 11분 전" at bounding box center [1398, 245] width 222 height 15
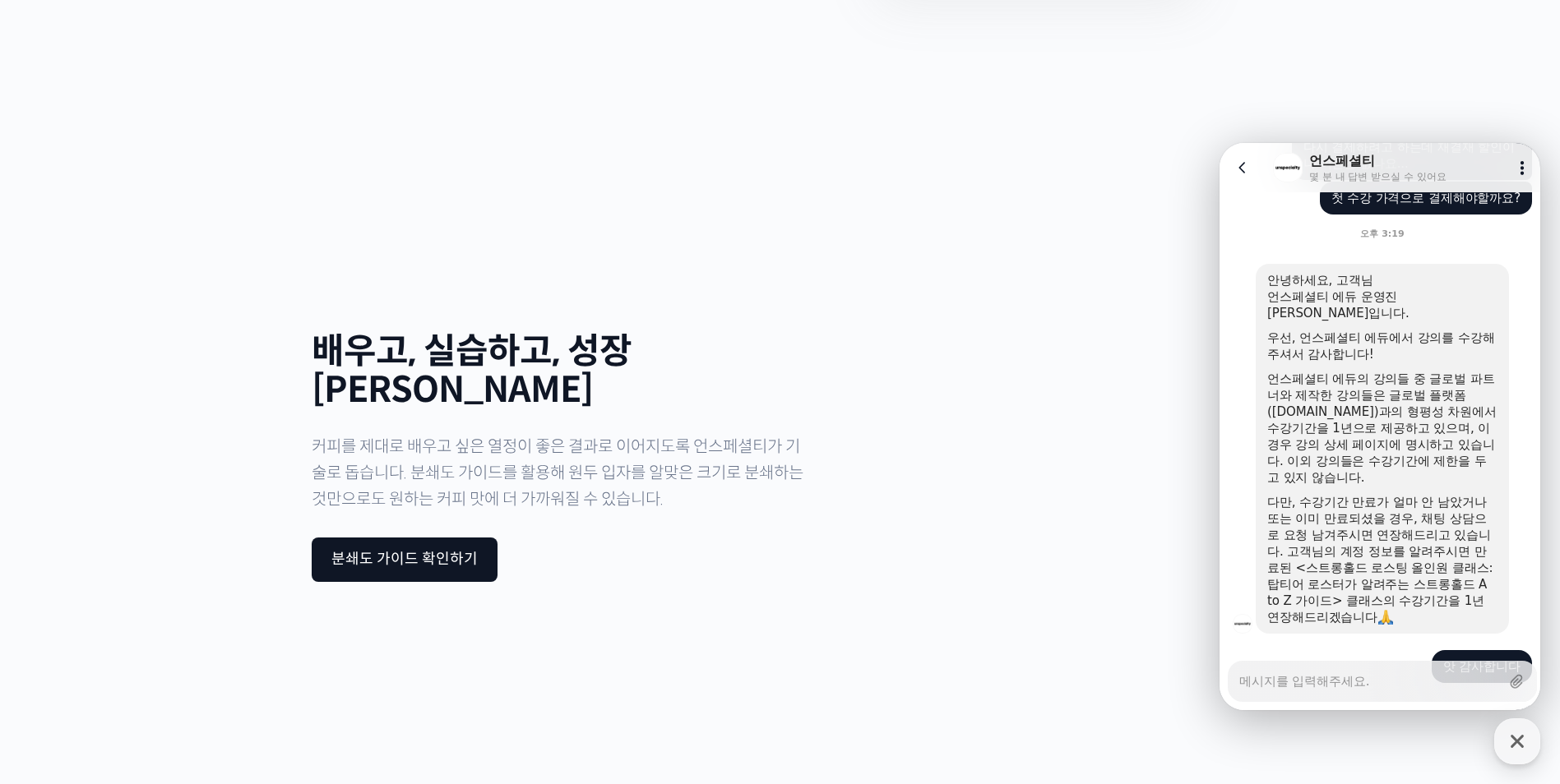
scroll to position [942, 0]
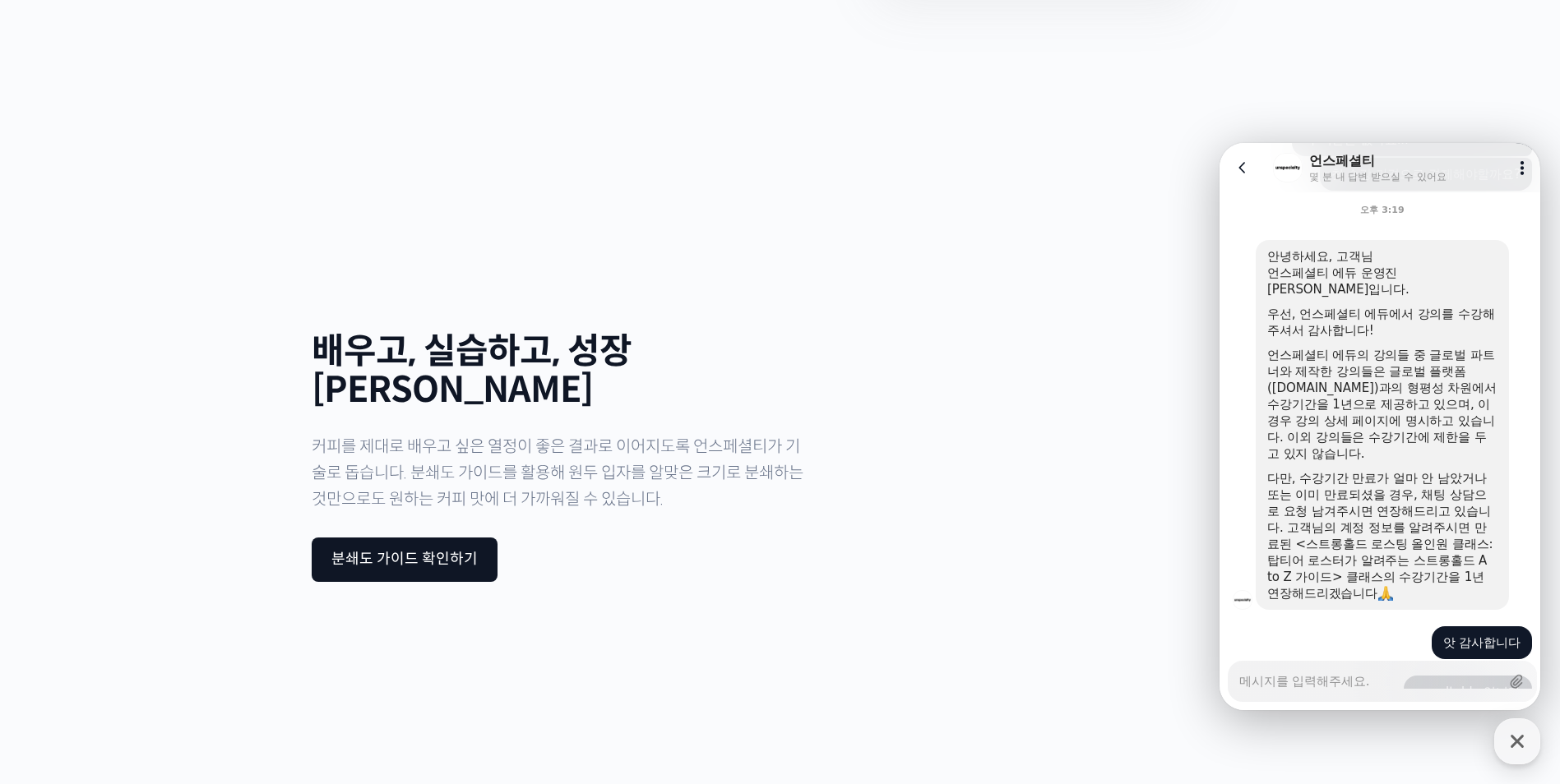
drag, startPoint x: 1302, startPoint y: 323, endPoint x: 1468, endPoint y: 438, distance: 201.9
click at [1468, 438] on div "안녕하세요, 고객님 언스페셜티 에듀 운영진 양욱진입니다. 우선, 언스페셜티 에듀에서 강의를 수강해주셔서 감사합니다! 언스페셜티 에듀의 강의들 …" at bounding box center [1382, 425] width 230 height 354
drag, startPoint x: 1468, startPoint y: 438, endPoint x: 1419, endPoint y: 472, distance: 59.6
click at [1420, 472] on div "다만, 수강기간 만료가 얼마 안 남았거나 또는 이미 만료되셨을 경우, 채팅 상담으로 요청 남겨주시면 연장해드리고 있습니다. 고객님의 계정 정보…" at bounding box center [1382, 536] width 230 height 131
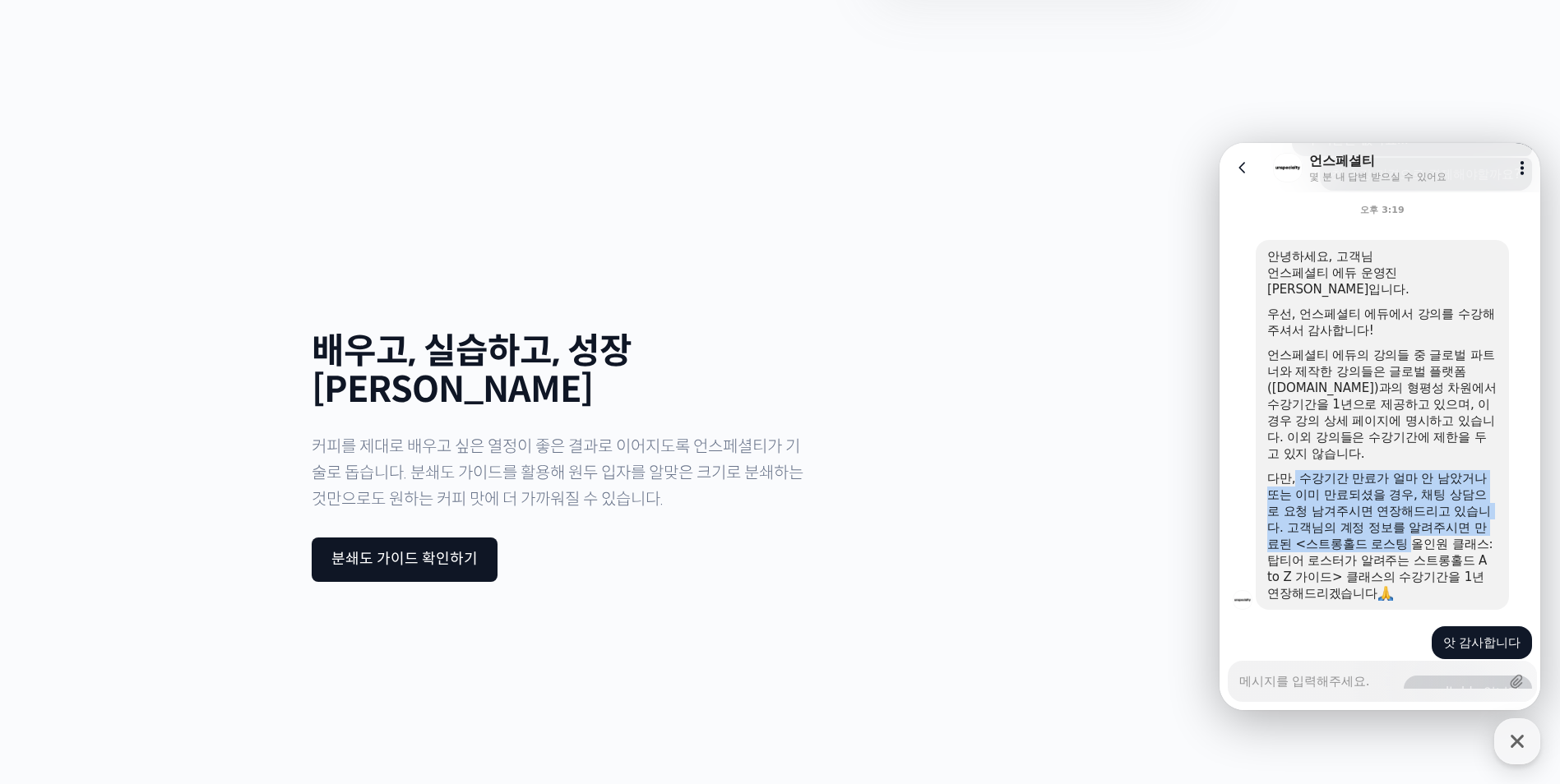
drag, startPoint x: 1294, startPoint y: 466, endPoint x: 1416, endPoint y: 524, distance: 135.1
click at [1416, 524] on div "다만, 수강기간 만료가 얼마 안 남았거나 또는 이미 만료되셨을 경우, 채팅 상담으로 요청 남겨주시면 연장해드리고 있습니다. 고객님의 계정 정보…" at bounding box center [1382, 536] width 230 height 131
drag, startPoint x: 1416, startPoint y: 524, endPoint x: 1335, endPoint y: 524, distance: 81.0
click at [1335, 524] on div "다만, 수강기간 만료가 얼마 안 남았거나 또는 이미 만료되셨을 경우, 채팅 상담으로 요청 남겨주시면 연장해드리고 있습니다. 고객님의 계정 정보…" at bounding box center [1382, 536] width 230 height 131
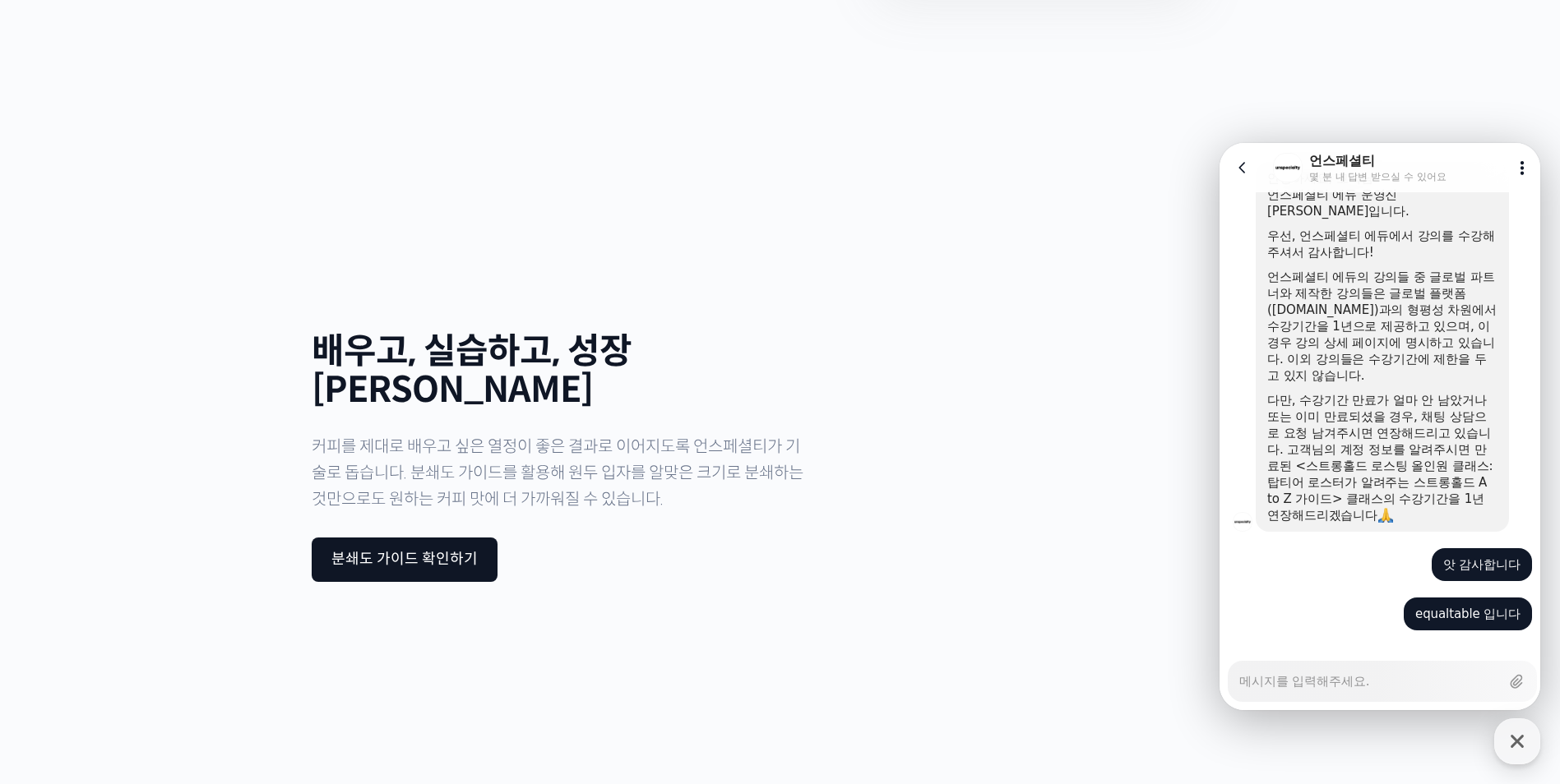
scroll to position [1024, 0]
click at [777, 466] on div "배우고, 실습하고, 성장하세요 커피를 제대로 배우고 싶은 열정이 좋은 결과로 이어지도록 언스페셜티가 기술로 돕습니다. 분쇄도 가이드를 활용해 …" at bounding box center [563, 457] width 503 height 555
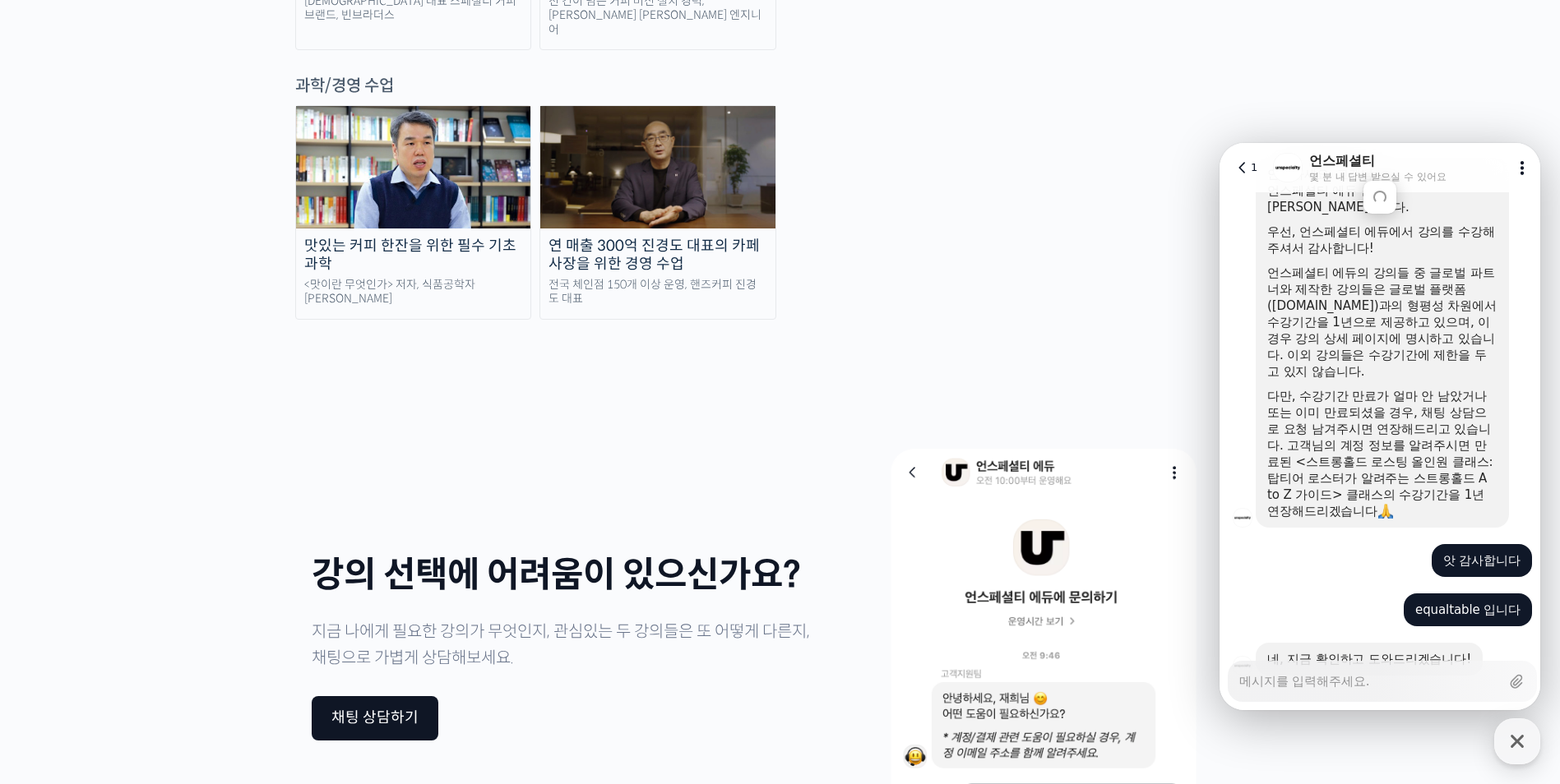
scroll to position [903, 0]
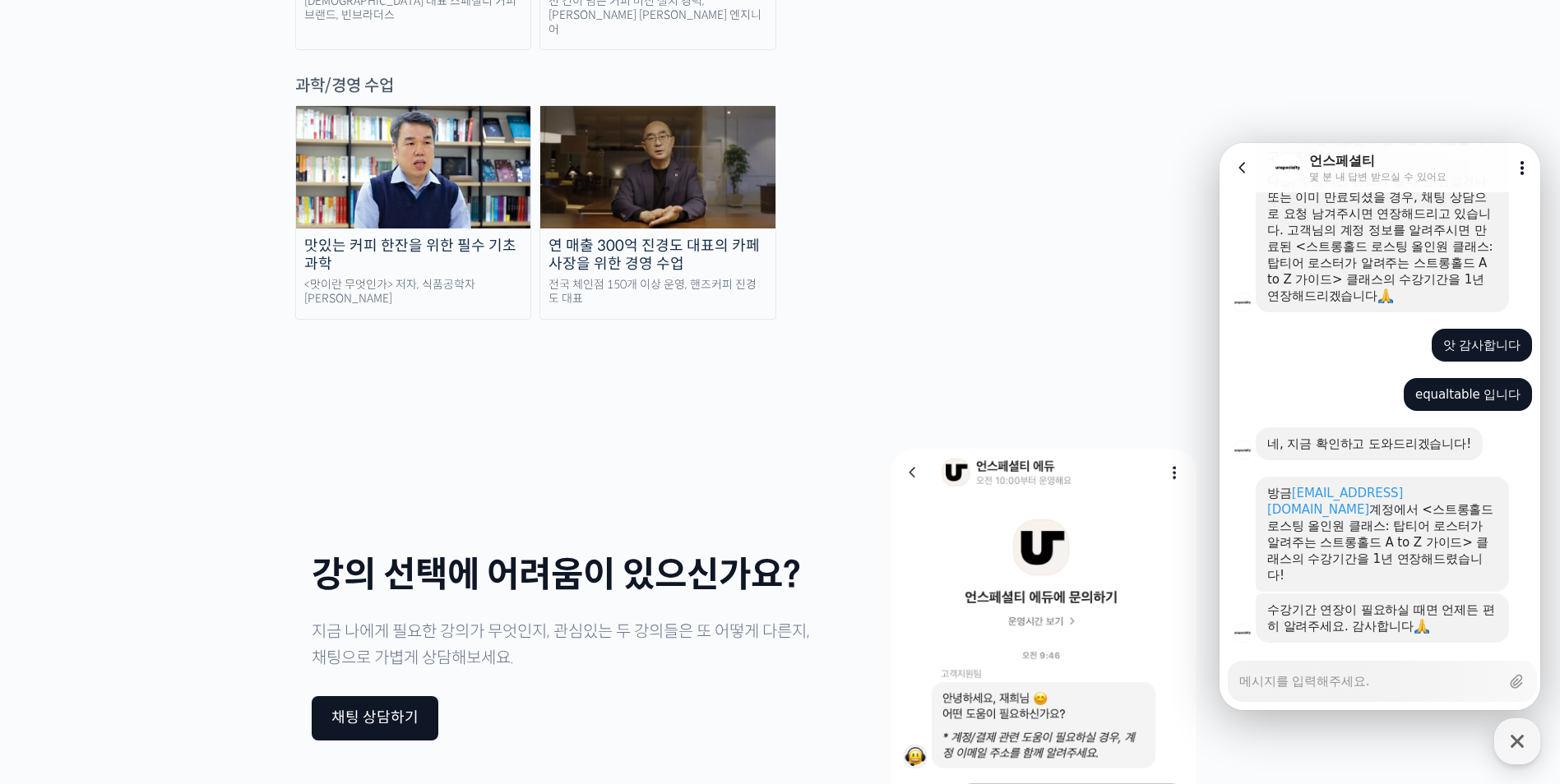
click at [1339, 684] on textarea "Messenger Input Textarea" at bounding box center [1370, 675] width 261 height 28
type textarea "x"
type textarea "ㄱ"
type textarea "x"
type textarea "가"
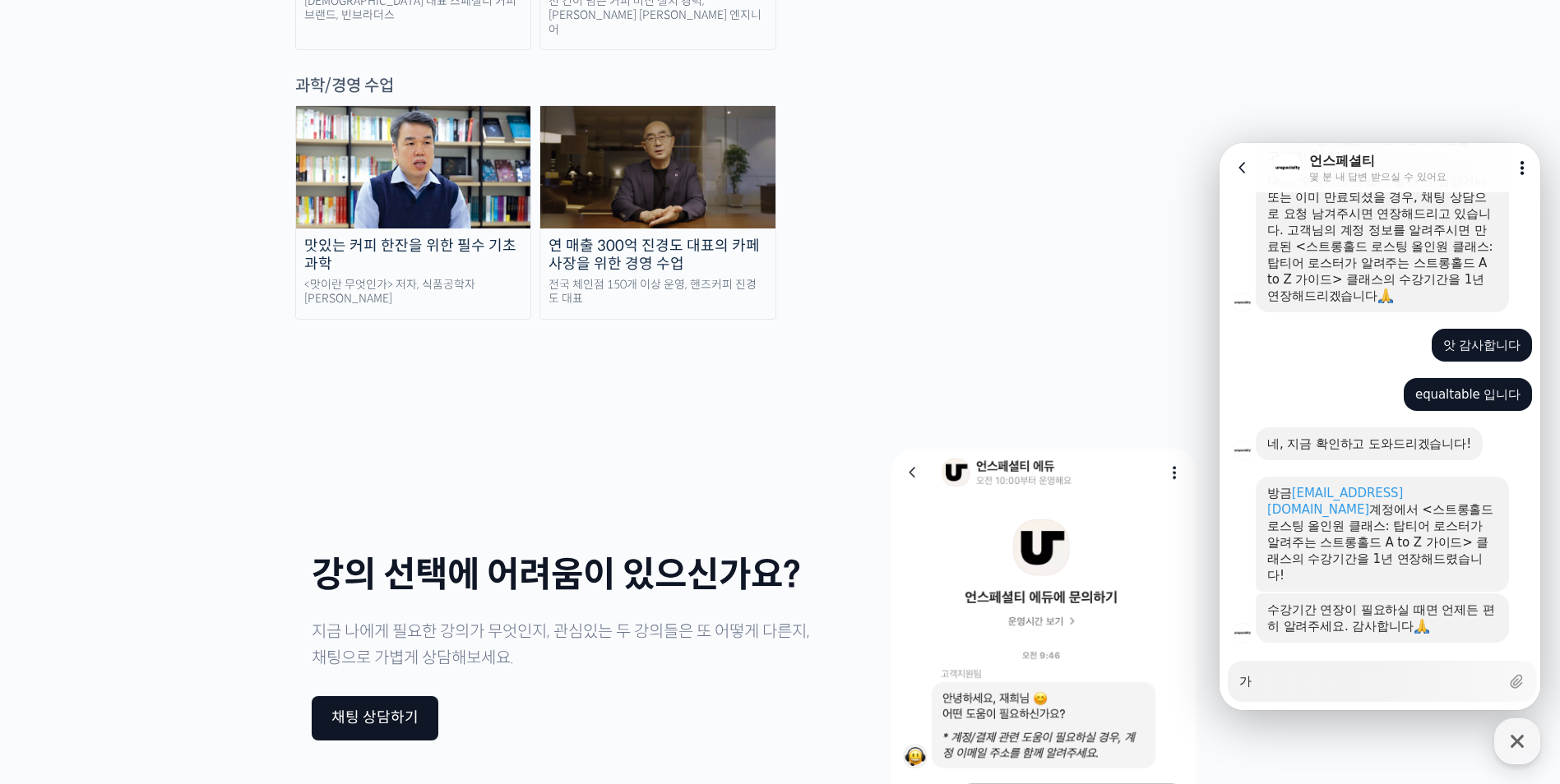
type textarea "x"
type textarea "감"
type textarea "x"
type textarea "감ㅅ"
type textarea "x"
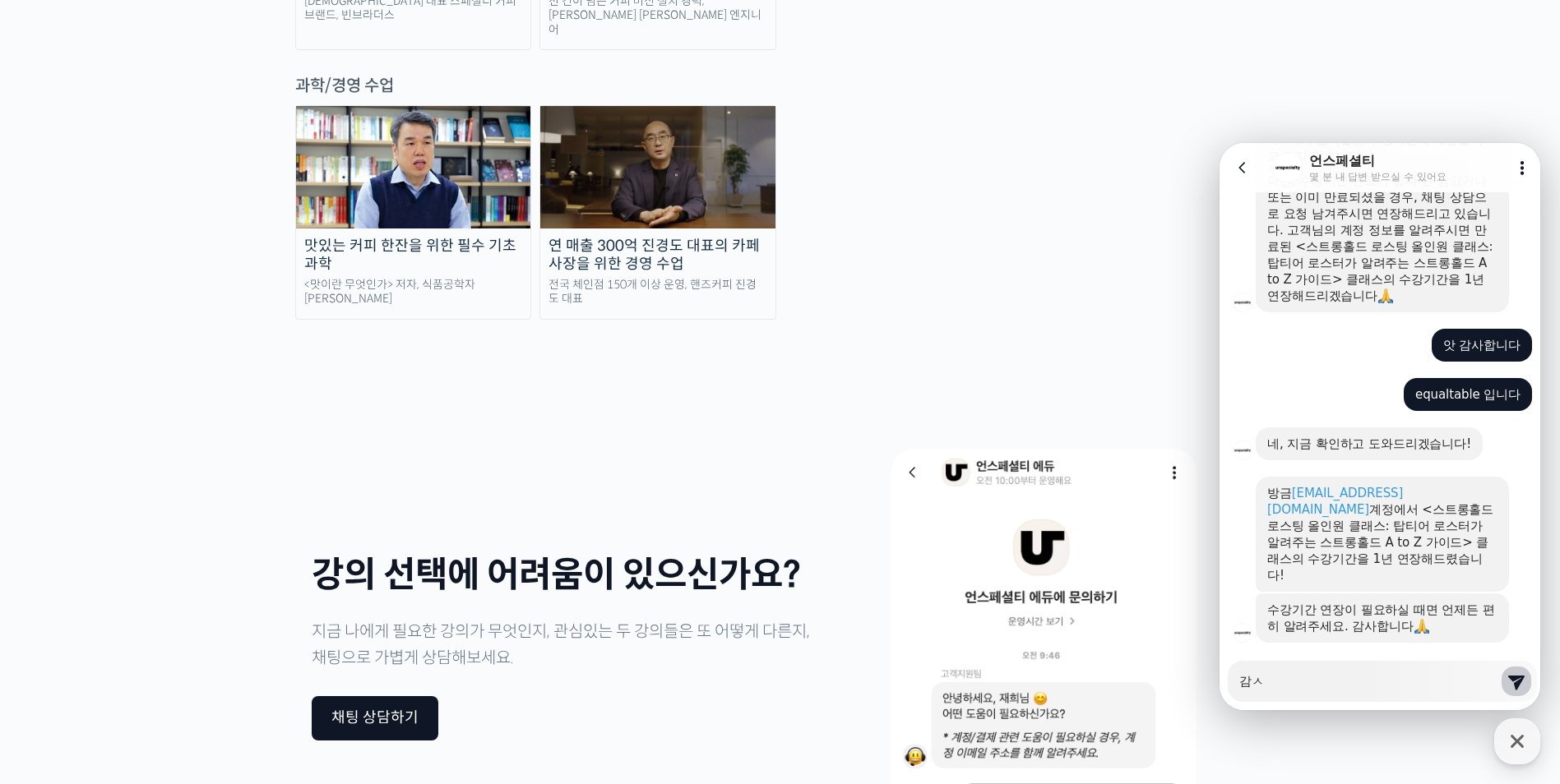
type textarea "감사"
type textarea "x"
type textarea "감사하"
type textarea "x"
type textarea "감사합"
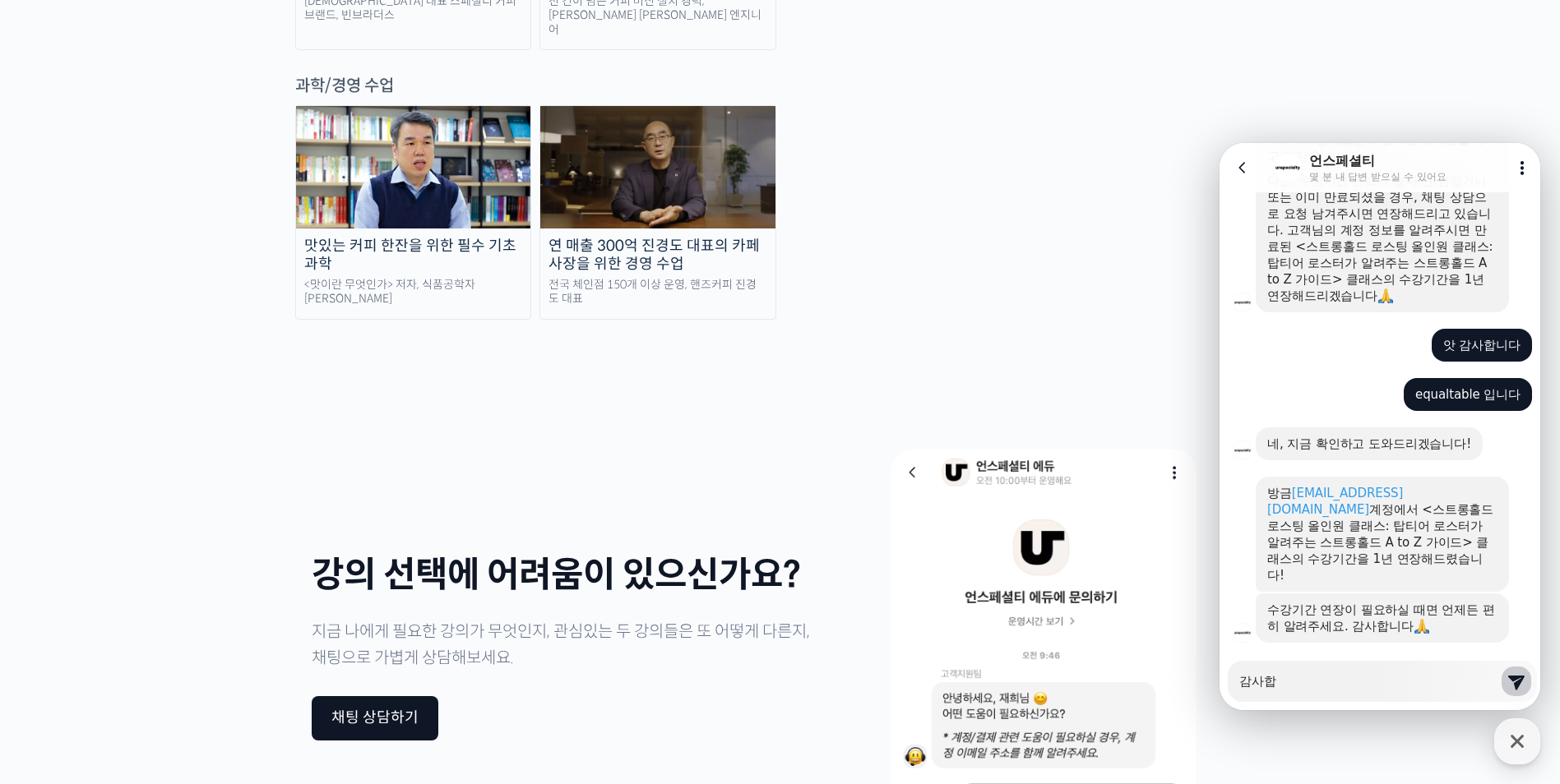
type textarea "x"
type textarea "감사합ㄴ"
type textarea "x"
type textarea "감사합니"
type textarea "x"
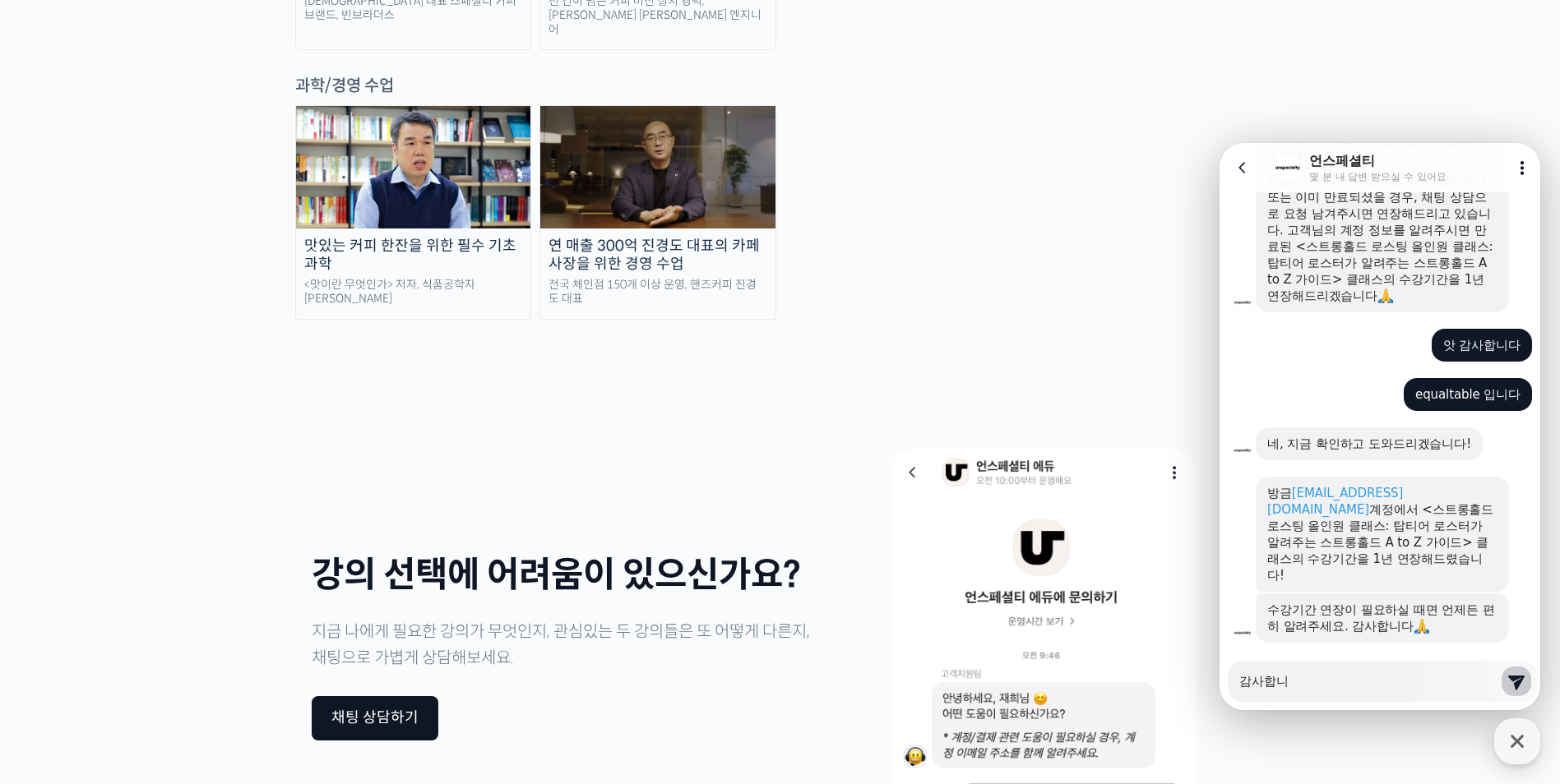
type textarea "감사합닏"
type textarea "x"
type textarea "감사합니다"
type textarea "x"
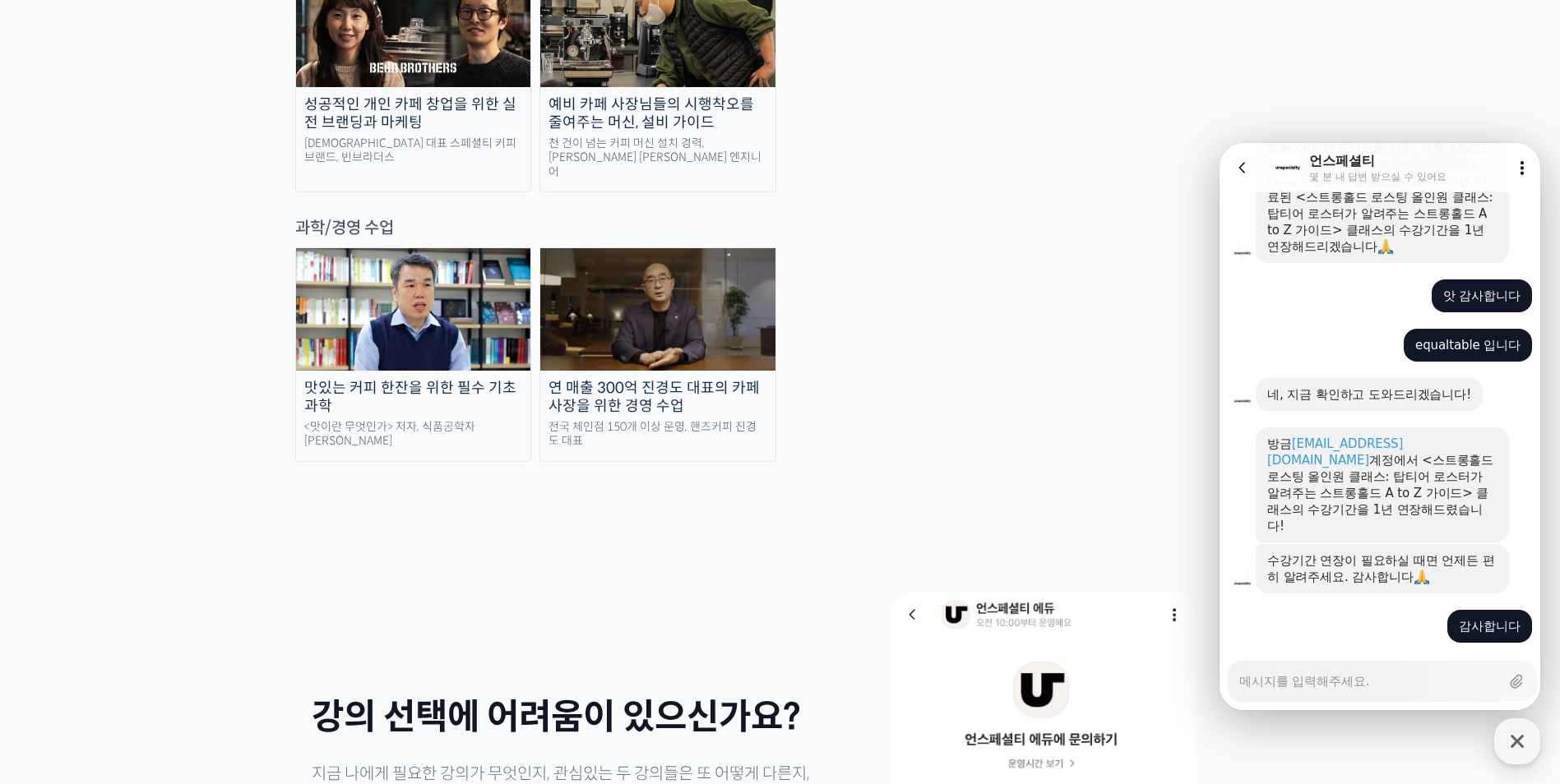
scroll to position [3283, 0]
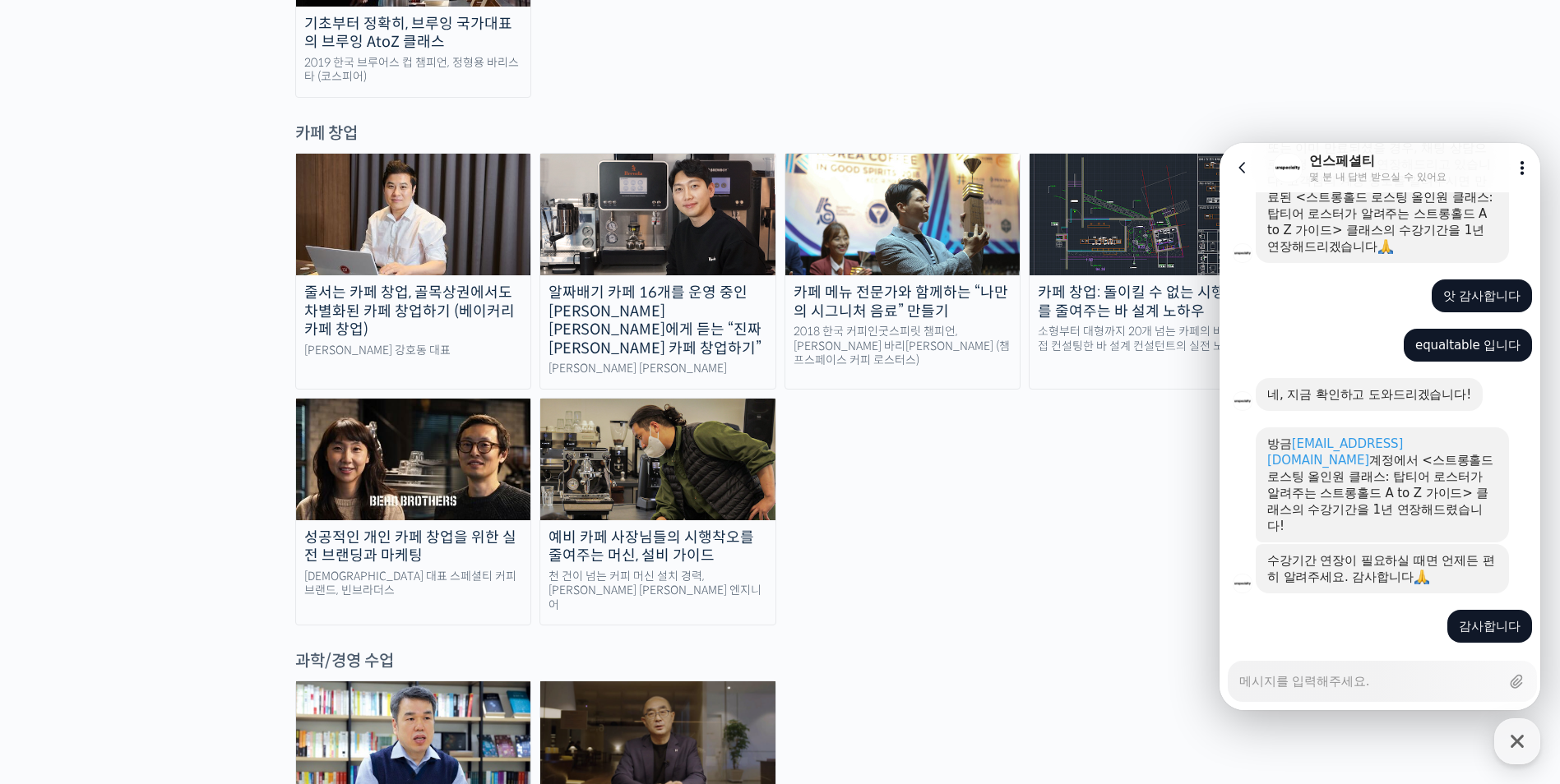
drag, startPoint x: 1506, startPoint y: 742, endPoint x: 1486, endPoint y: 733, distance: 21.9
click at [1506, 742] on icon "button" at bounding box center [1517, 741] width 29 height 29
type textarea "x"
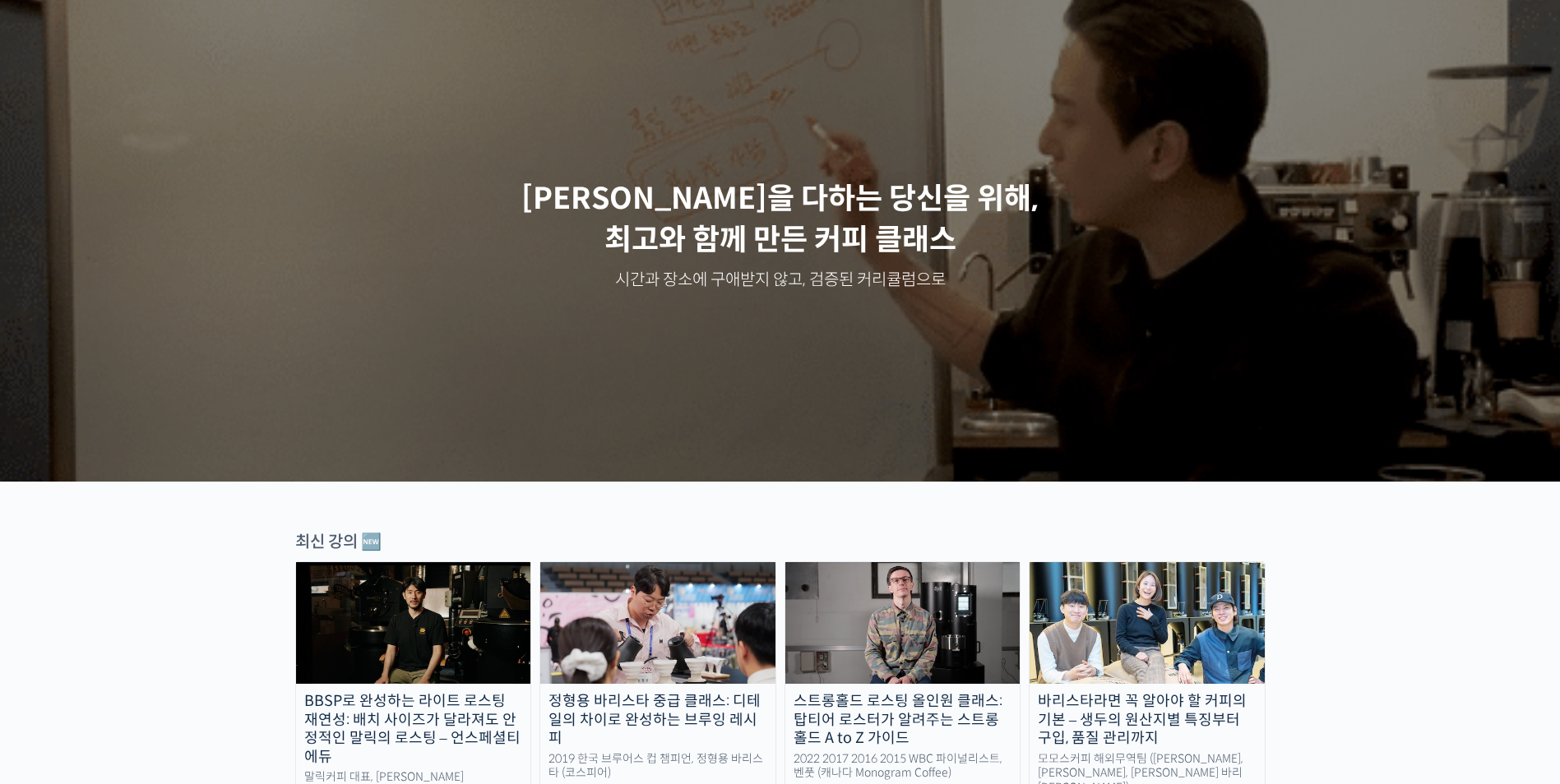
scroll to position [0, 0]
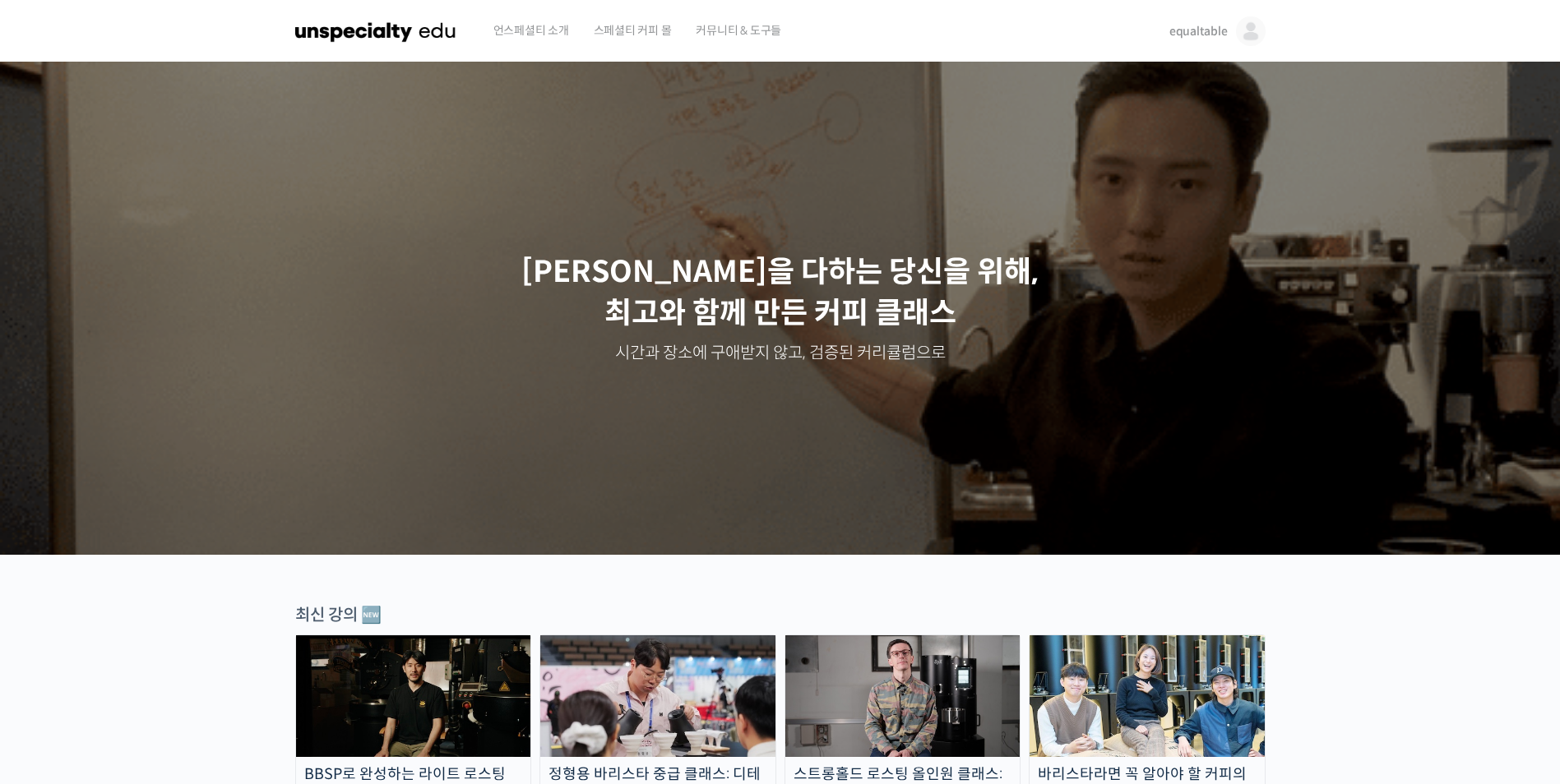
click at [1199, 26] on span "equaltable" at bounding box center [1199, 30] width 58 height 15
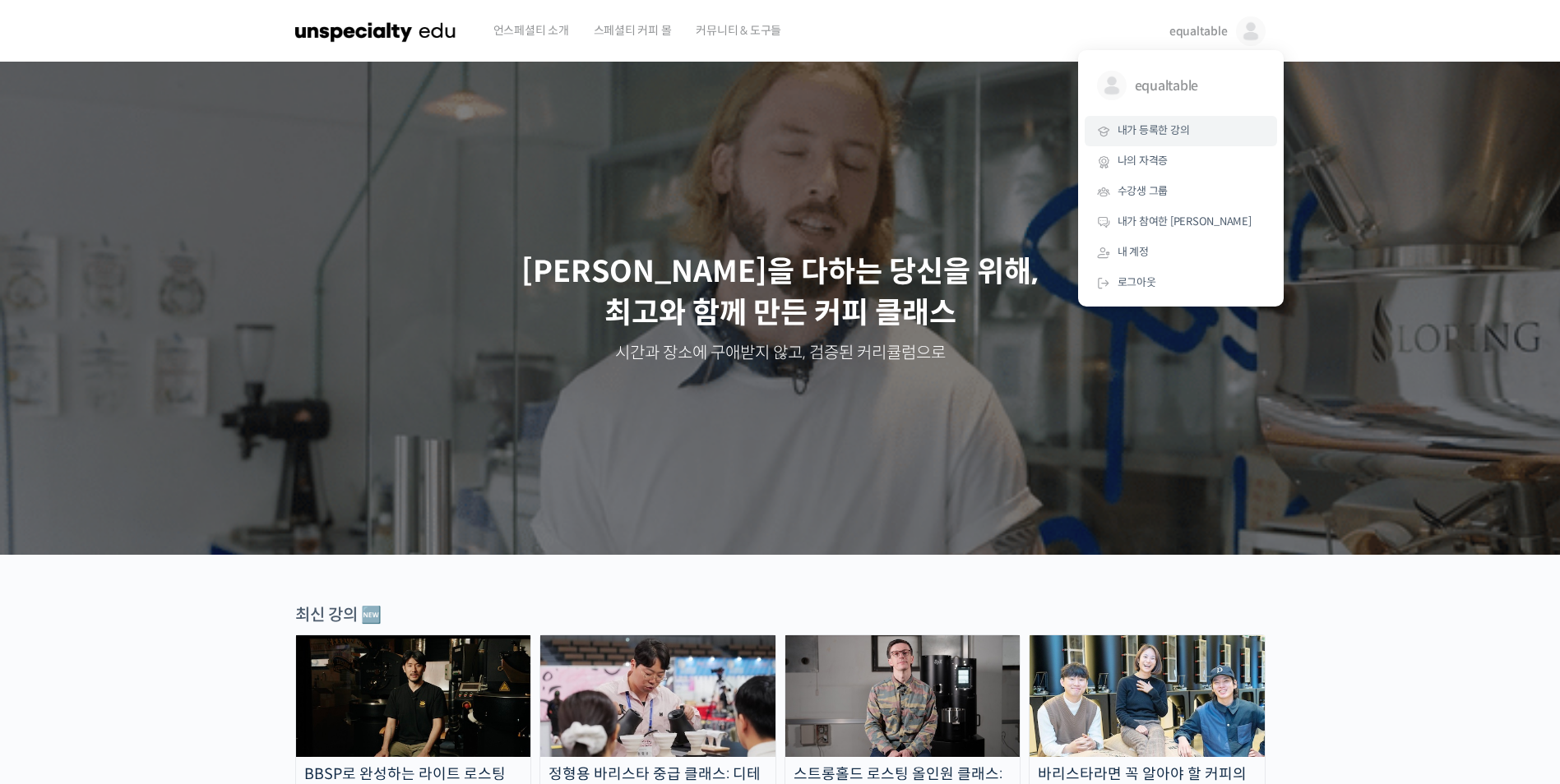
click at [1132, 137] on span "내가 등록한 강의" at bounding box center [1154, 131] width 72 height 14
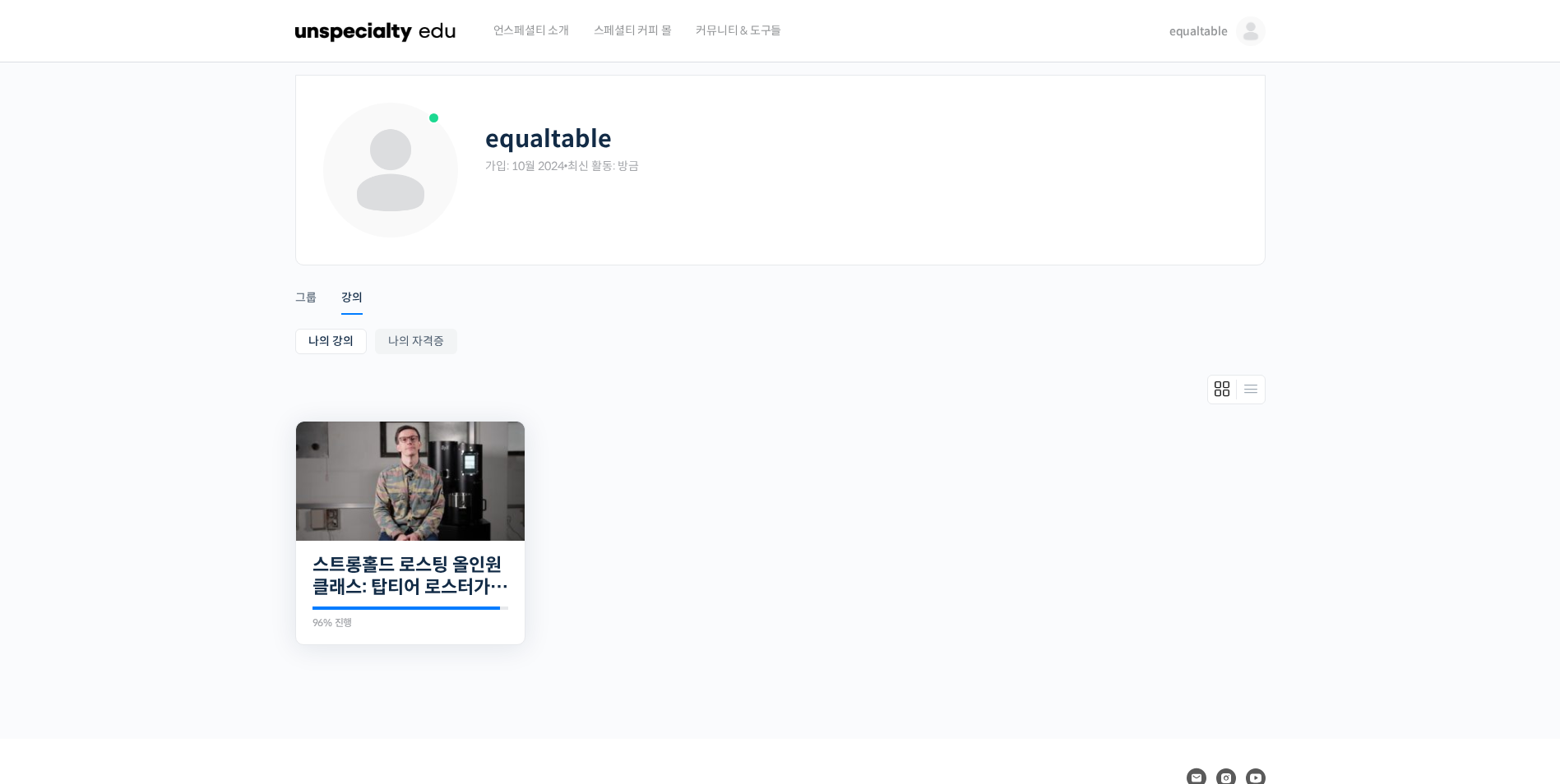
click at [487, 456] on img at bounding box center [410, 481] width 229 height 119
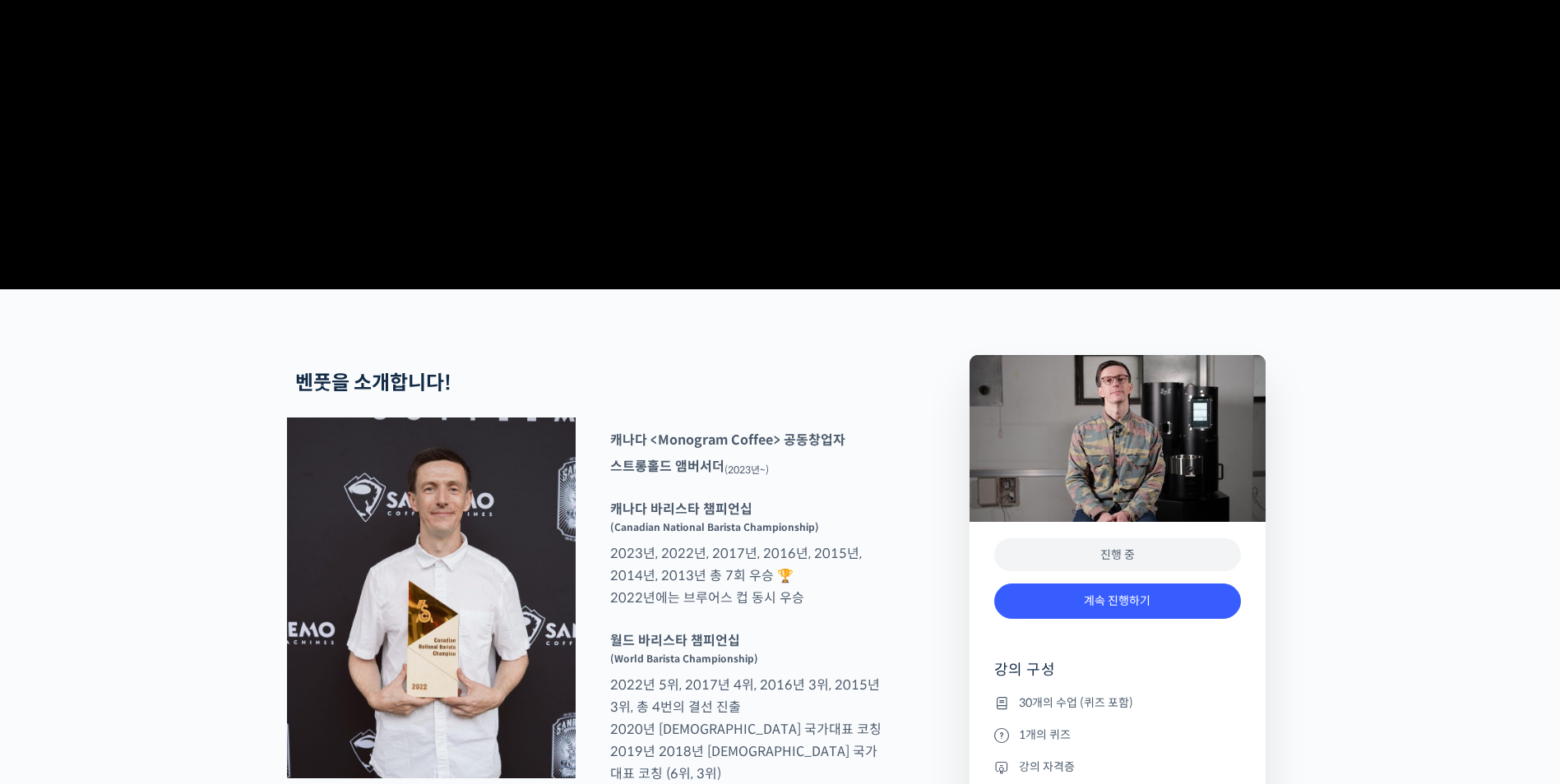
scroll to position [657, 0]
